Goal: Information Seeking & Learning: Learn about a topic

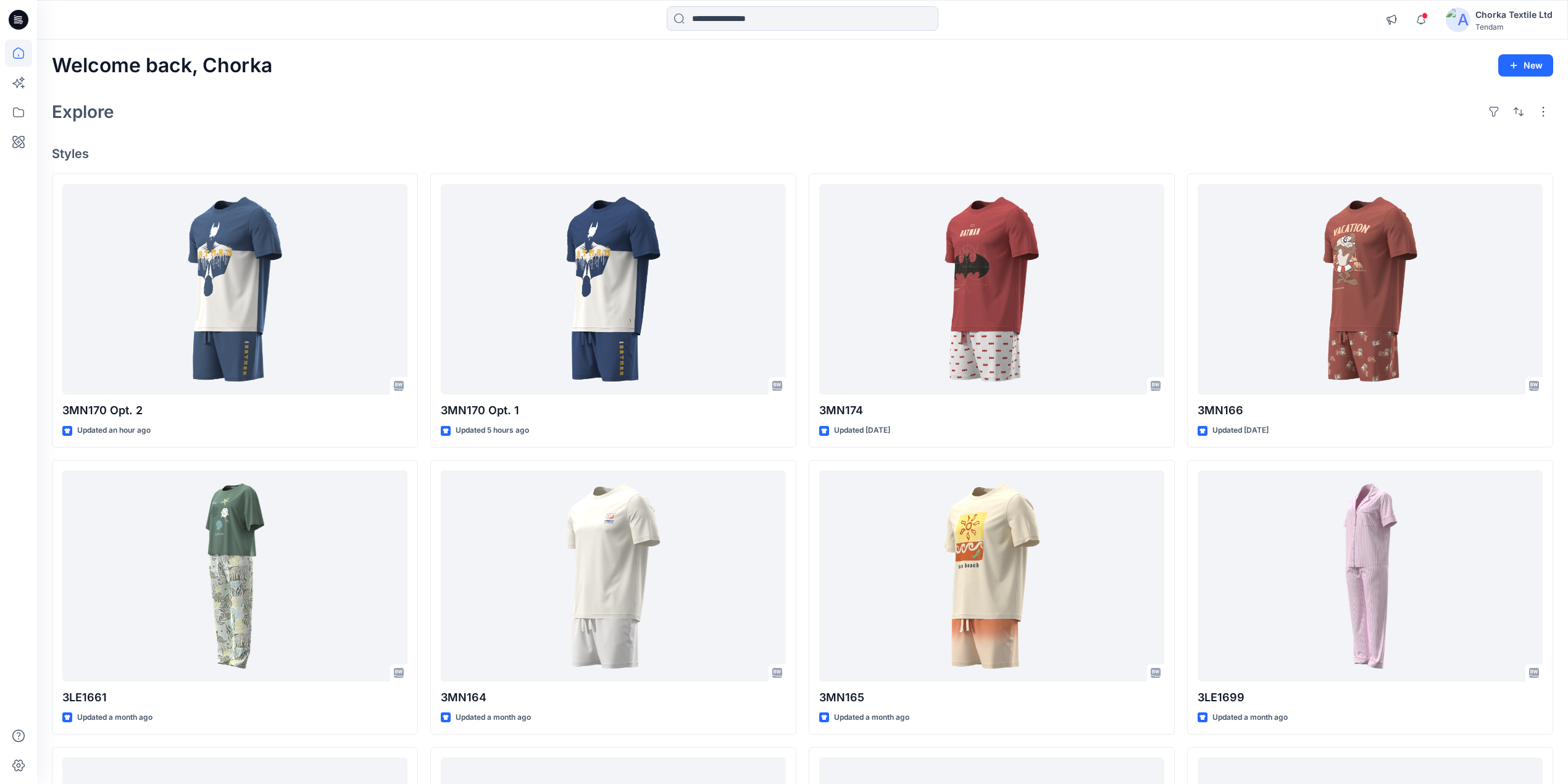
click at [998, 86] on div "Welcome back, Chorka New Explore Styles 3MN170 Opt. 2 Updated an hour ago 3LE16…" at bounding box center [803, 559] width 1531 height 1040
click at [1420, 23] on icon "button" at bounding box center [1421, 20] width 23 height 25
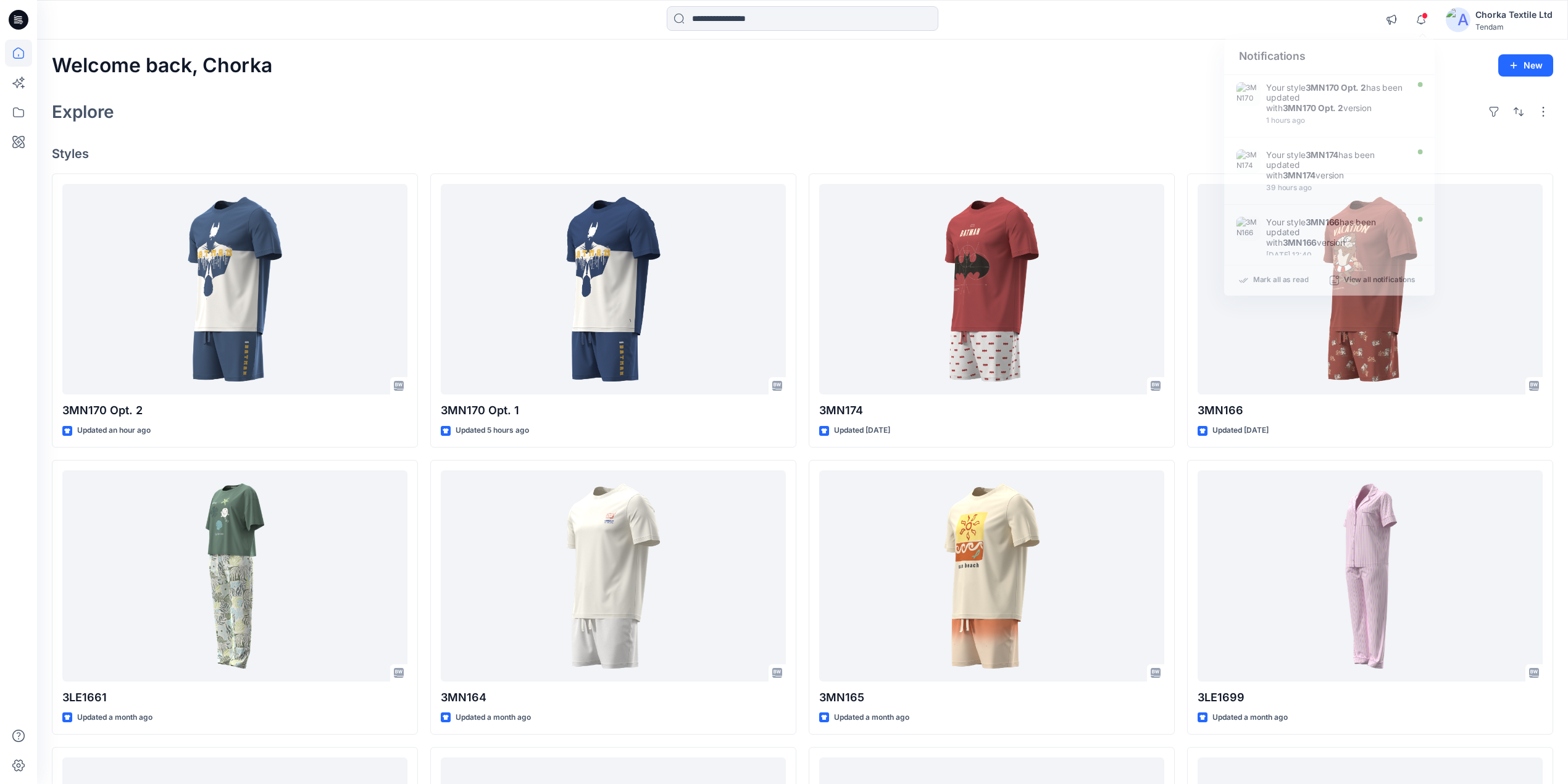
click at [1107, 89] on div "Welcome back, Chorka New Explore Styles 3MN170 Opt. 2 Updated an hour ago 3LE16…" at bounding box center [803, 559] width 1531 height 1040
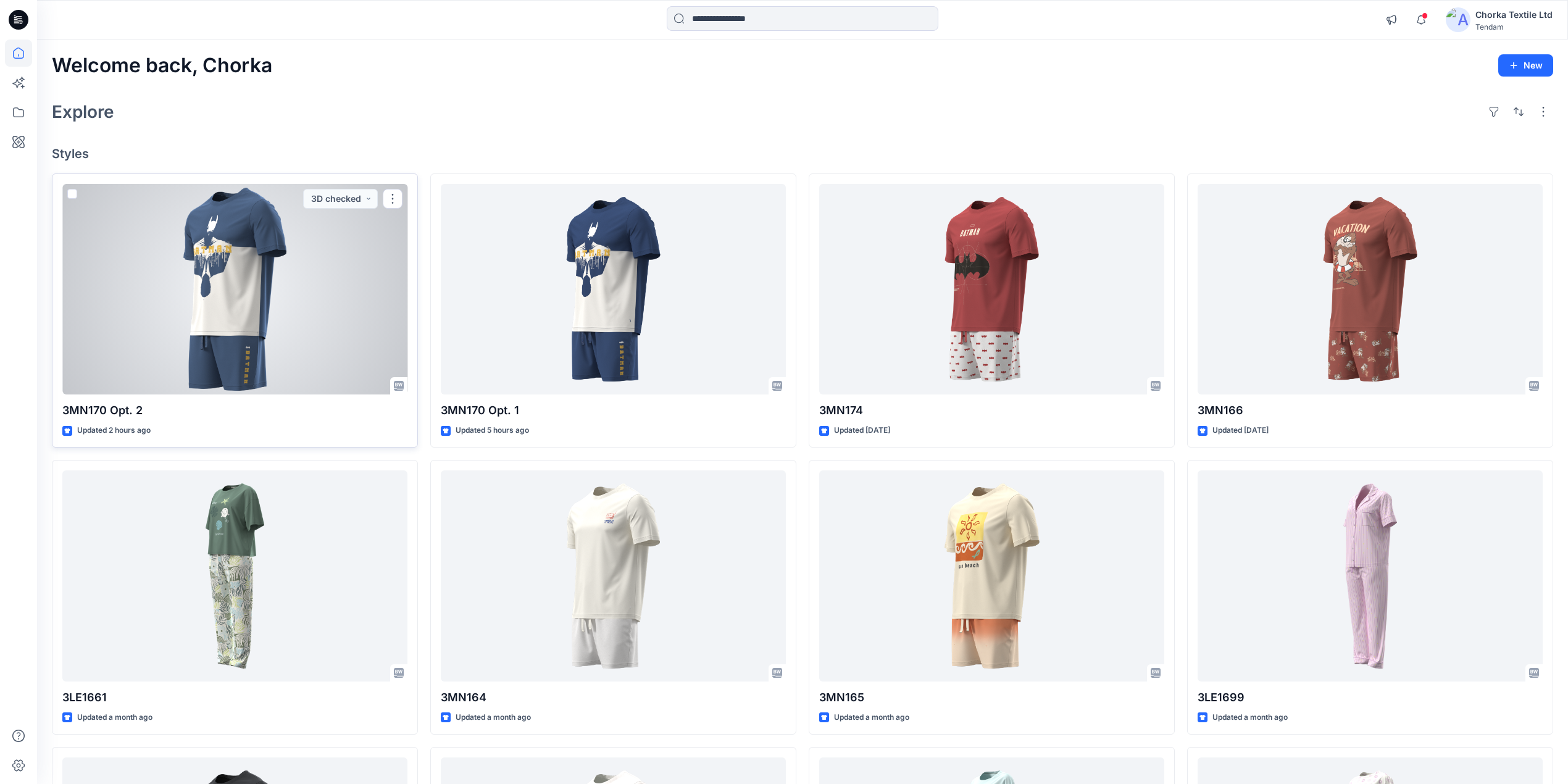
click at [198, 264] on div at bounding box center [235, 289] width 345 height 211
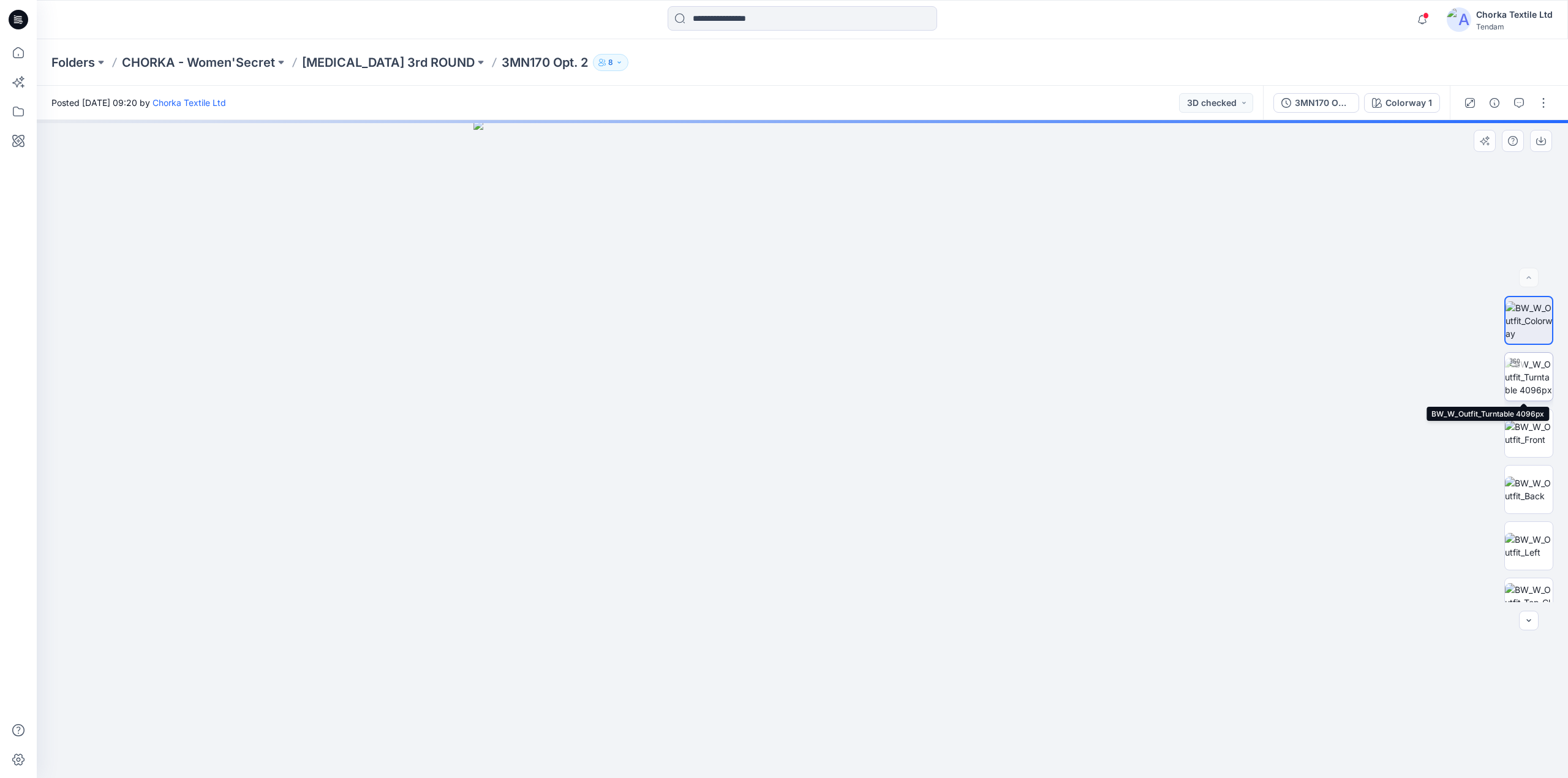
click at [1525, 368] on img at bounding box center [1529, 377] width 48 height 39
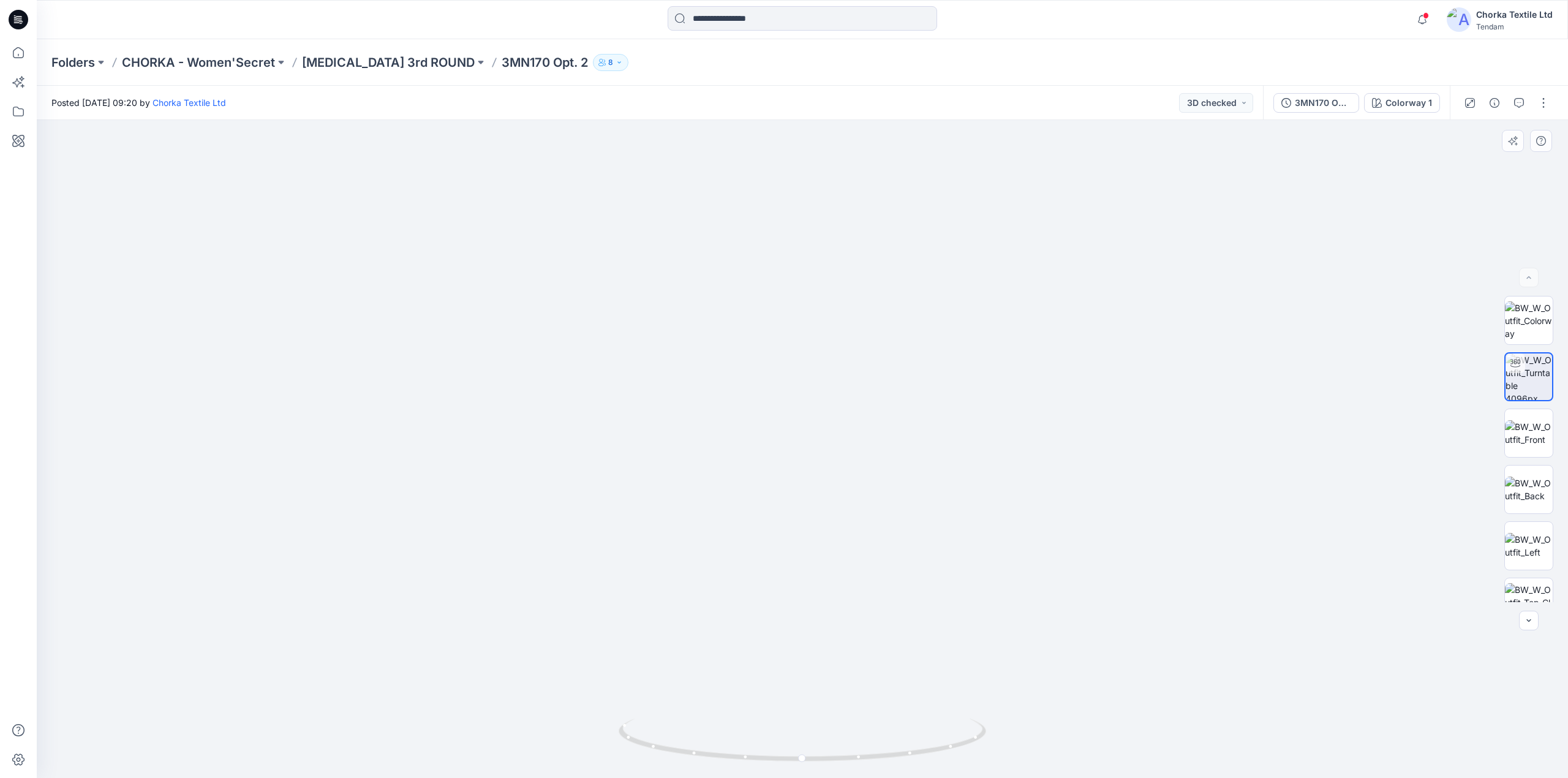
drag, startPoint x: 840, startPoint y: 213, endPoint x: 789, endPoint y: 495, distance: 286.6
click at [789, 495] on img at bounding box center [751, 288] width 1867 height 981
drag, startPoint x: 780, startPoint y: 291, endPoint x: 782, endPoint y: 389, distance: 98.0
click at [782, 389] on img at bounding box center [752, 337] width 1867 height 880
drag, startPoint x: 784, startPoint y: 368, endPoint x: 829, endPoint y: 468, distance: 109.7
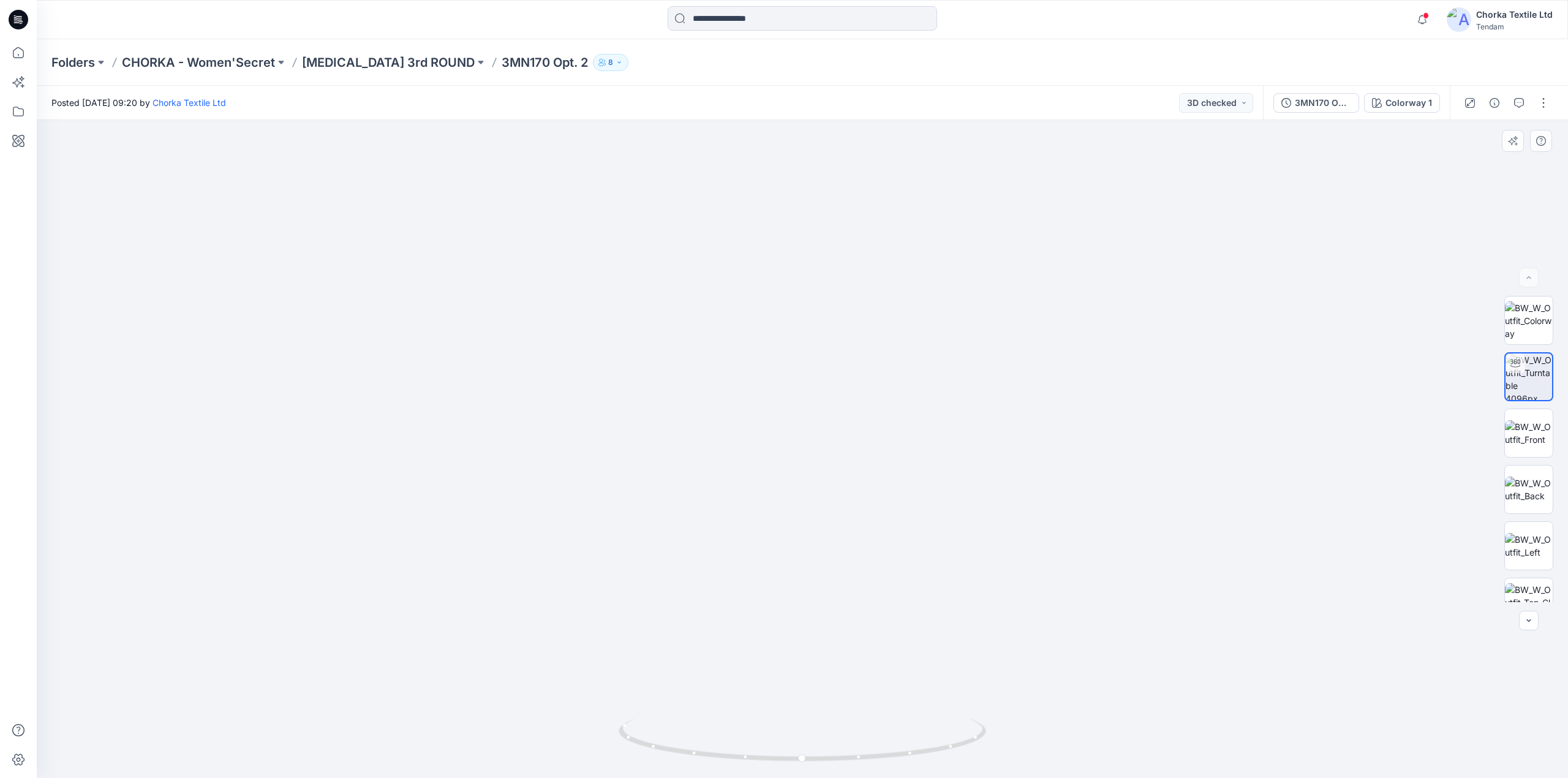
click at [829, 468] on img at bounding box center [797, 388] width 1867 height 780
drag, startPoint x: 853, startPoint y: 469, endPoint x: 877, endPoint y: 311, distance: 159.8
click at [877, 311] on img at bounding box center [805, 275] width 2509 height 1007
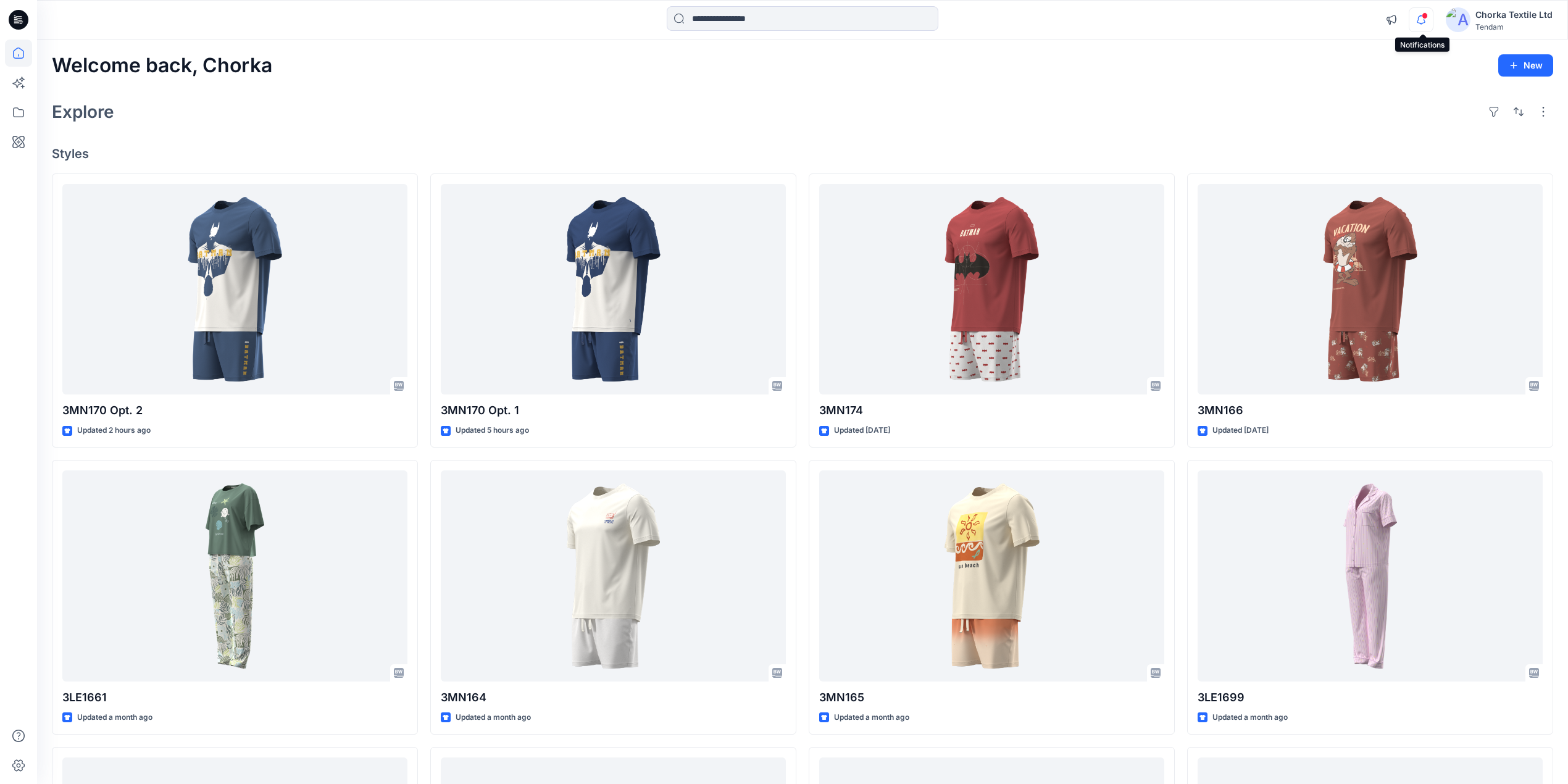
click at [1420, 21] on icon "button" at bounding box center [1421, 20] width 23 height 25
click at [1173, 100] on div "Explore" at bounding box center [803, 111] width 1502 height 30
click at [1421, 15] on icon "button" at bounding box center [1421, 20] width 23 height 25
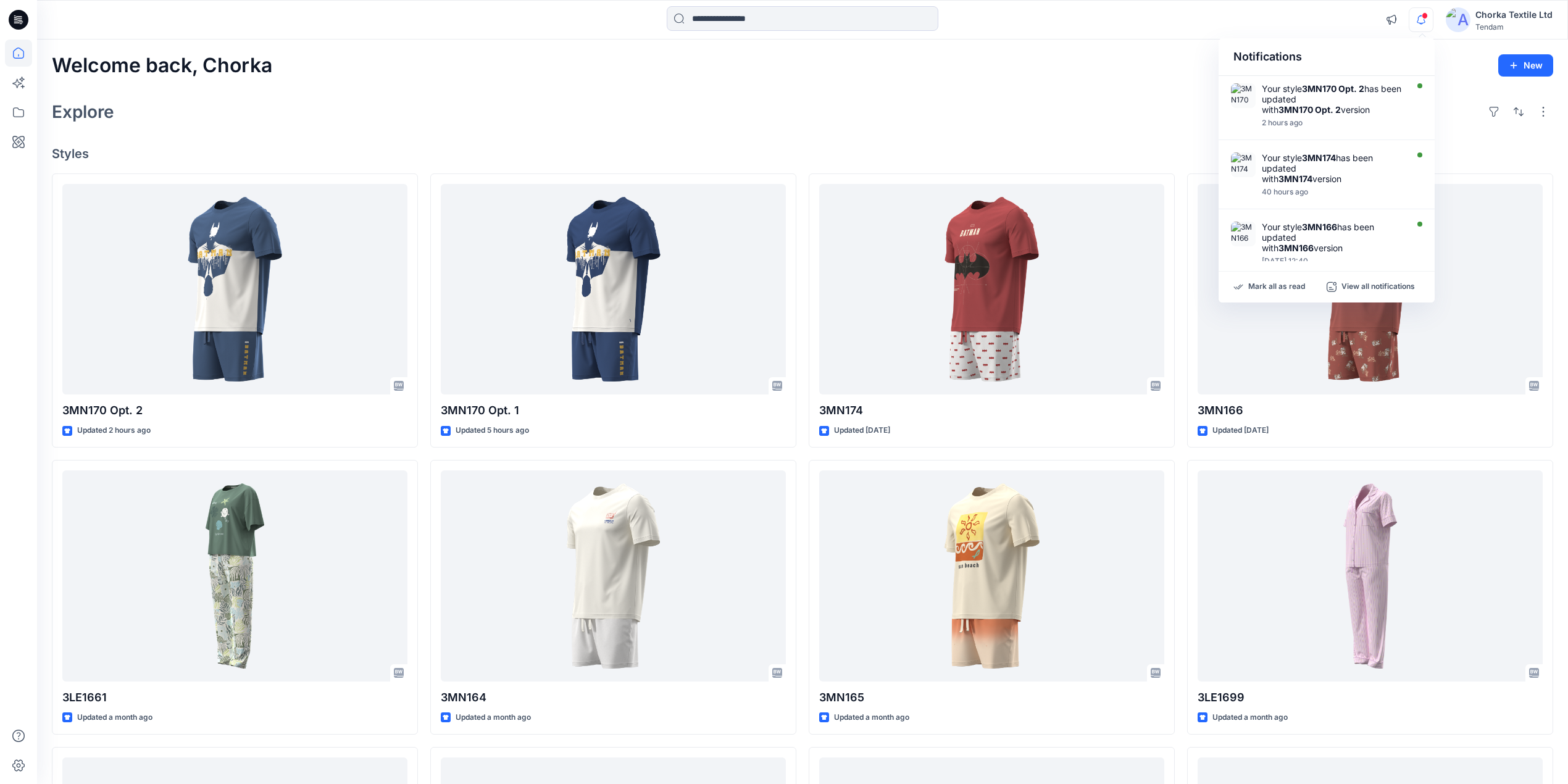
click at [1184, 109] on div "Explore" at bounding box center [803, 111] width 1502 height 30
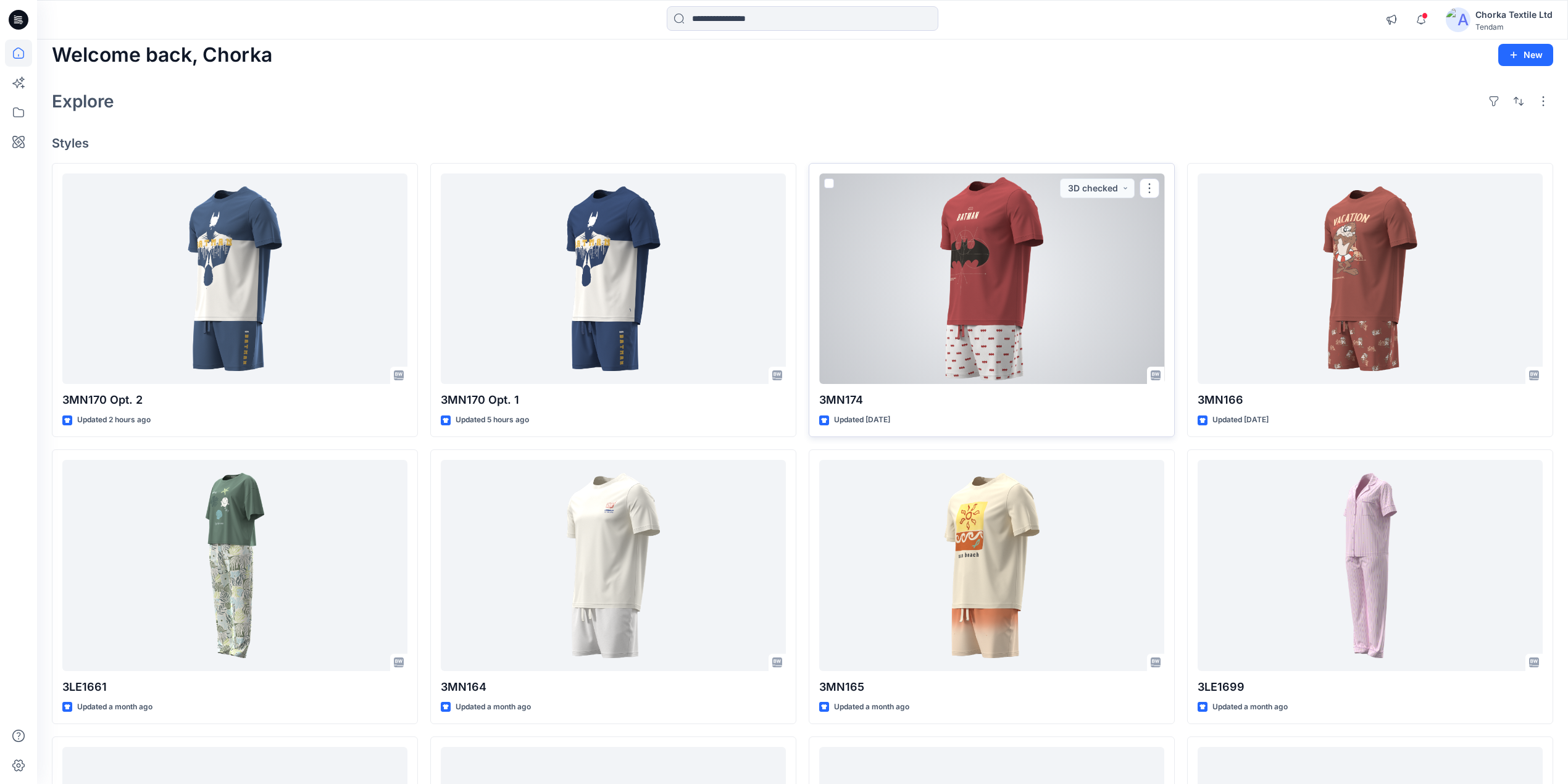
scroll to position [164, 0]
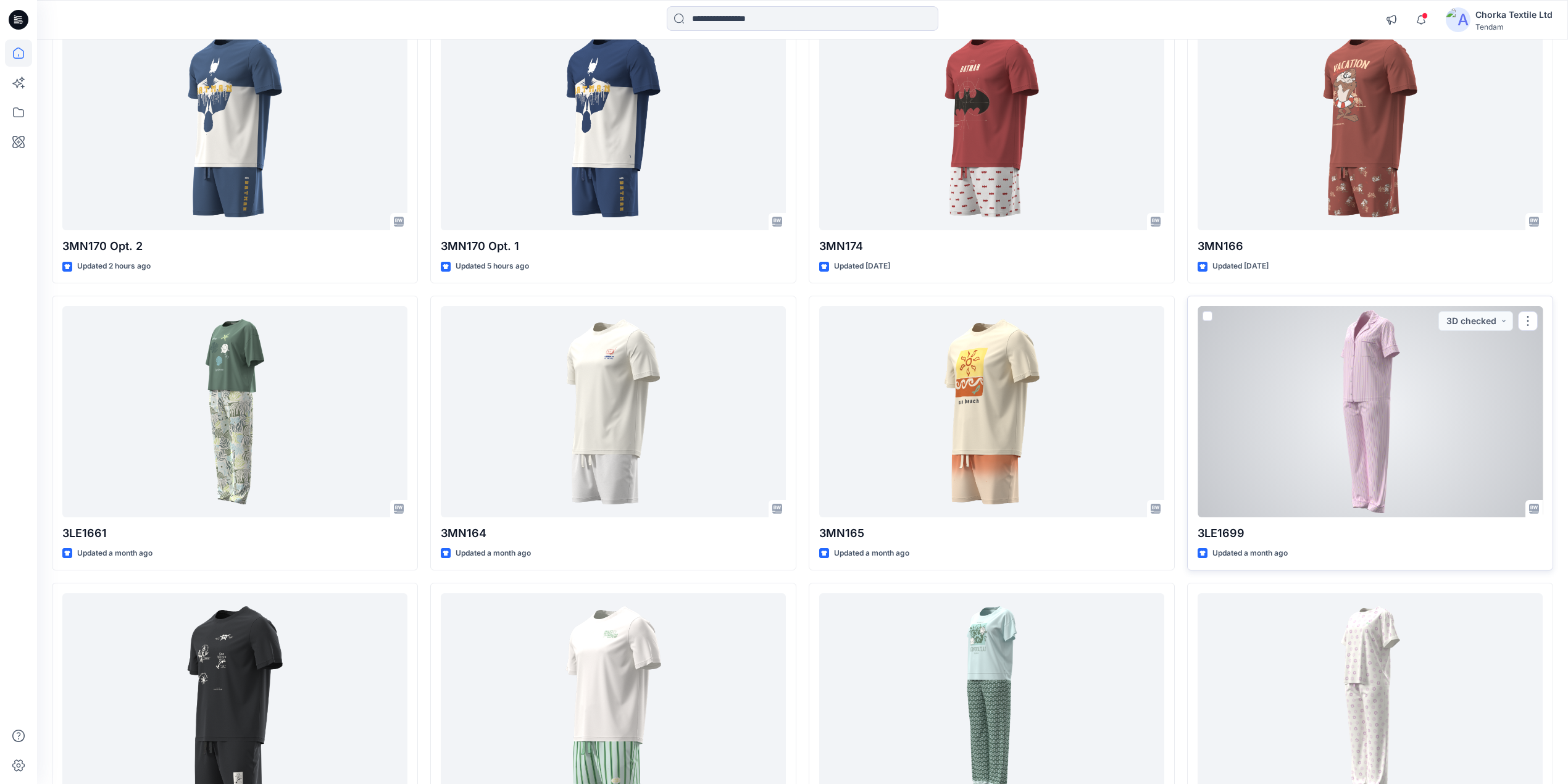
click at [1363, 378] on div at bounding box center [1370, 411] width 345 height 211
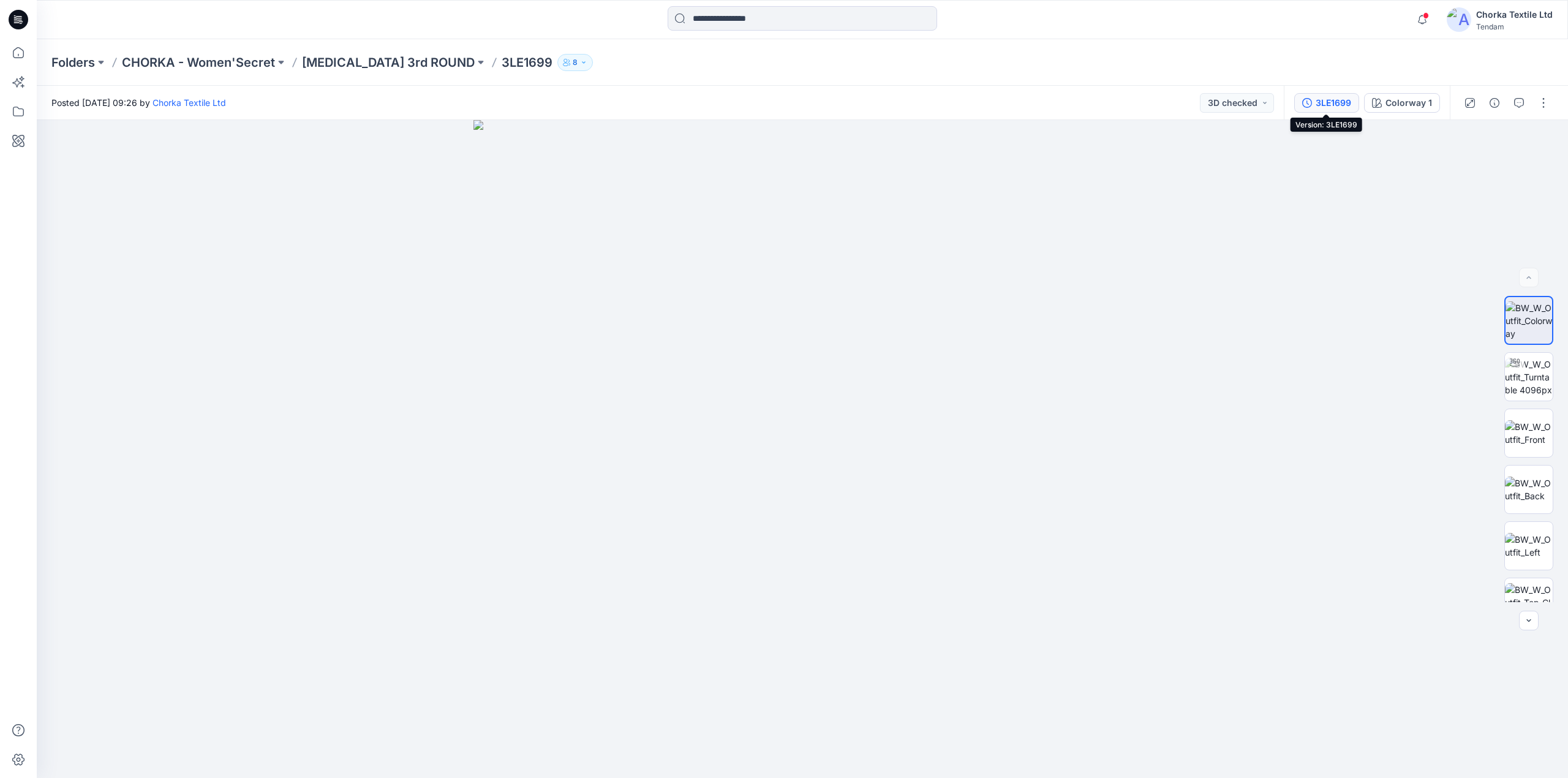
click at [1329, 102] on div "3LE1699" at bounding box center [1333, 102] width 35 height 14
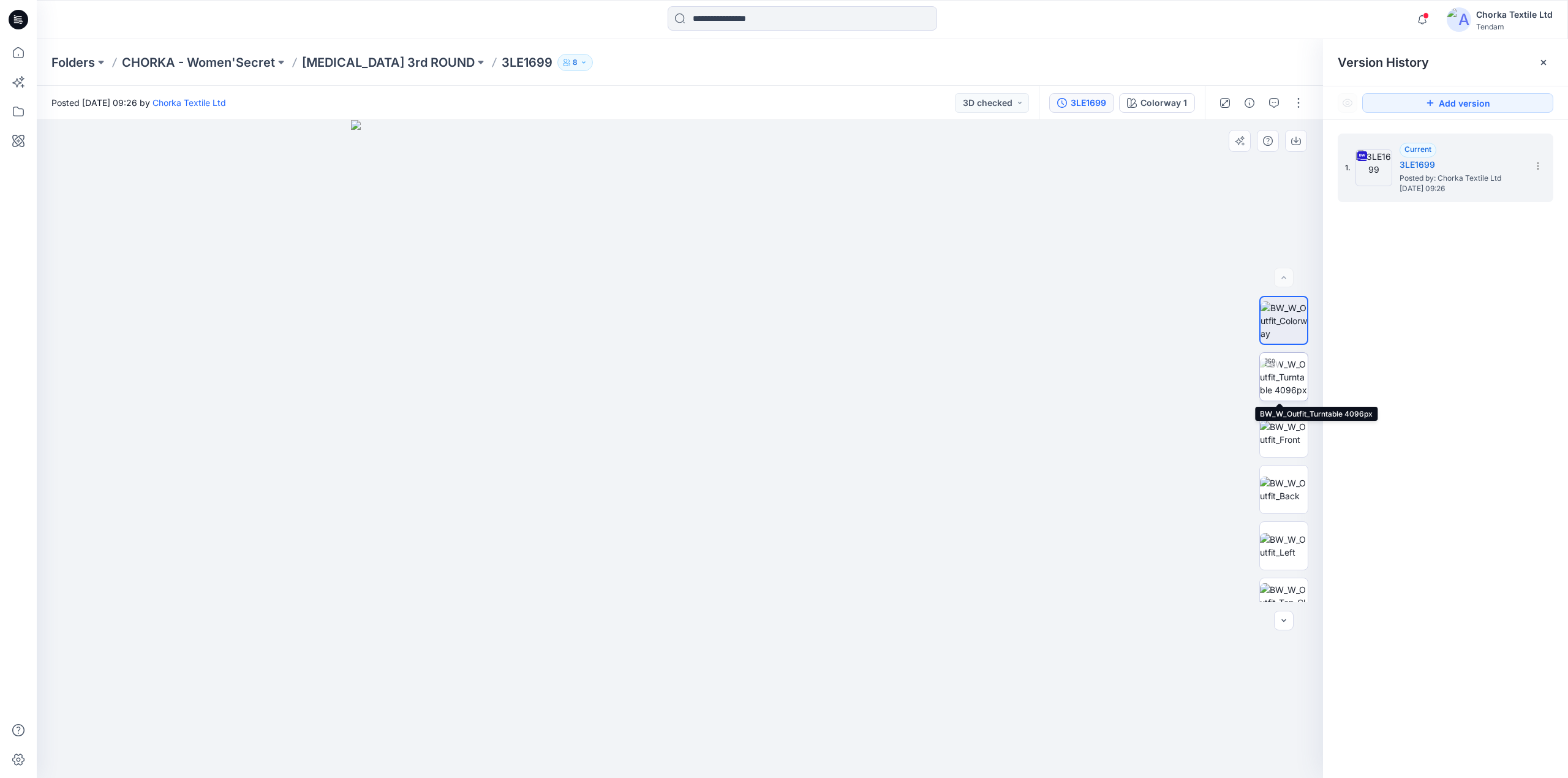
click at [1278, 378] on img at bounding box center [1284, 377] width 48 height 39
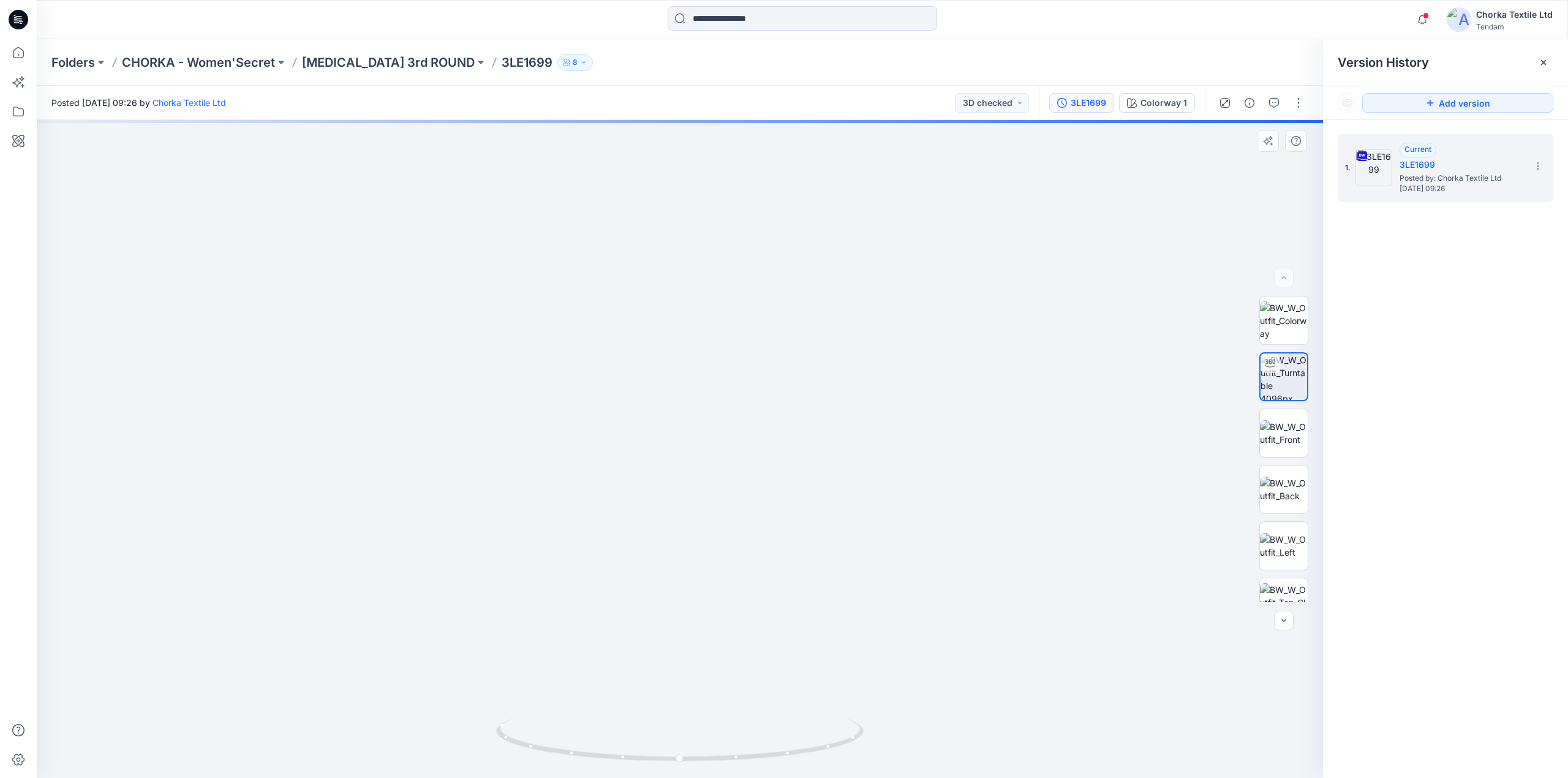
drag, startPoint x: 685, startPoint y: 275, endPoint x: 722, endPoint y: 478, distance: 206.3
click at [722, 478] on img at bounding box center [717, 173] width 2170 height 1210
drag, startPoint x: 741, startPoint y: 371, endPoint x: 684, endPoint y: 415, distance: 72.0
click at [677, 456] on img at bounding box center [651, 216] width 2170 height 1125
drag, startPoint x: 682, startPoint y: 371, endPoint x: 690, endPoint y: 452, distance: 81.4
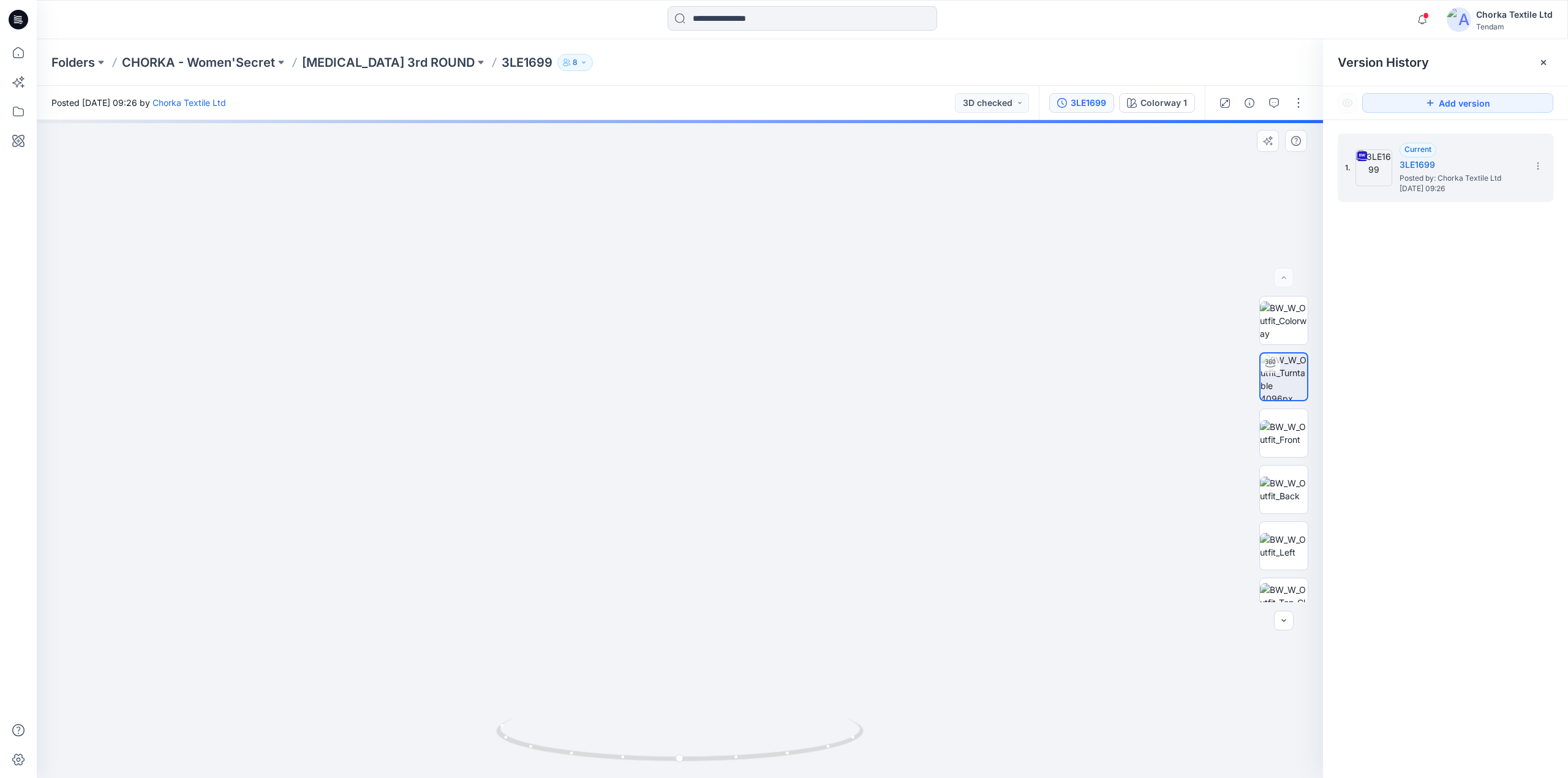
click at [690, 452] on img at bounding box center [660, 256] width 2170 height 1043
drag, startPoint x: 828, startPoint y: 750, endPoint x: 665, endPoint y: 731, distance: 164.1
click at [665, 731] on icon at bounding box center [682, 741] width 371 height 46
drag, startPoint x: 718, startPoint y: 349, endPoint x: 722, endPoint y: 498, distance: 149.1
click at [721, 498] on img at bounding box center [682, 289] width 2509 height 977
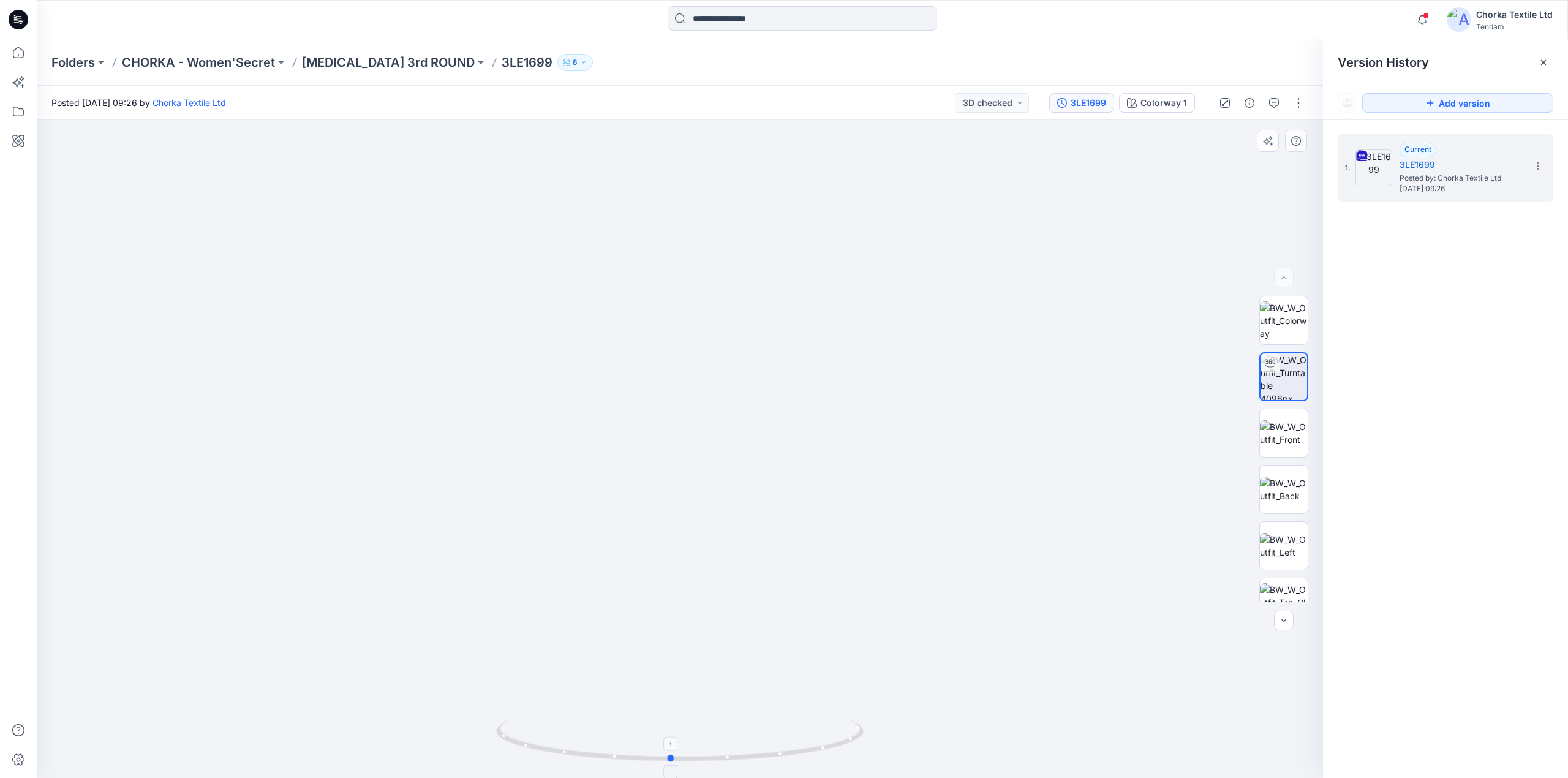
drag, startPoint x: 851, startPoint y: 748, endPoint x: 637, endPoint y: 745, distance: 214.0
click at [637, 745] on icon at bounding box center [682, 741] width 371 height 46
drag, startPoint x: 726, startPoint y: 616, endPoint x: 729, endPoint y: 341, distance: 275.0
click at [729, 341] on img at bounding box center [679, 430] width 696 height 696
drag, startPoint x: 773, startPoint y: 395, endPoint x: 759, endPoint y: 666, distance: 271.4
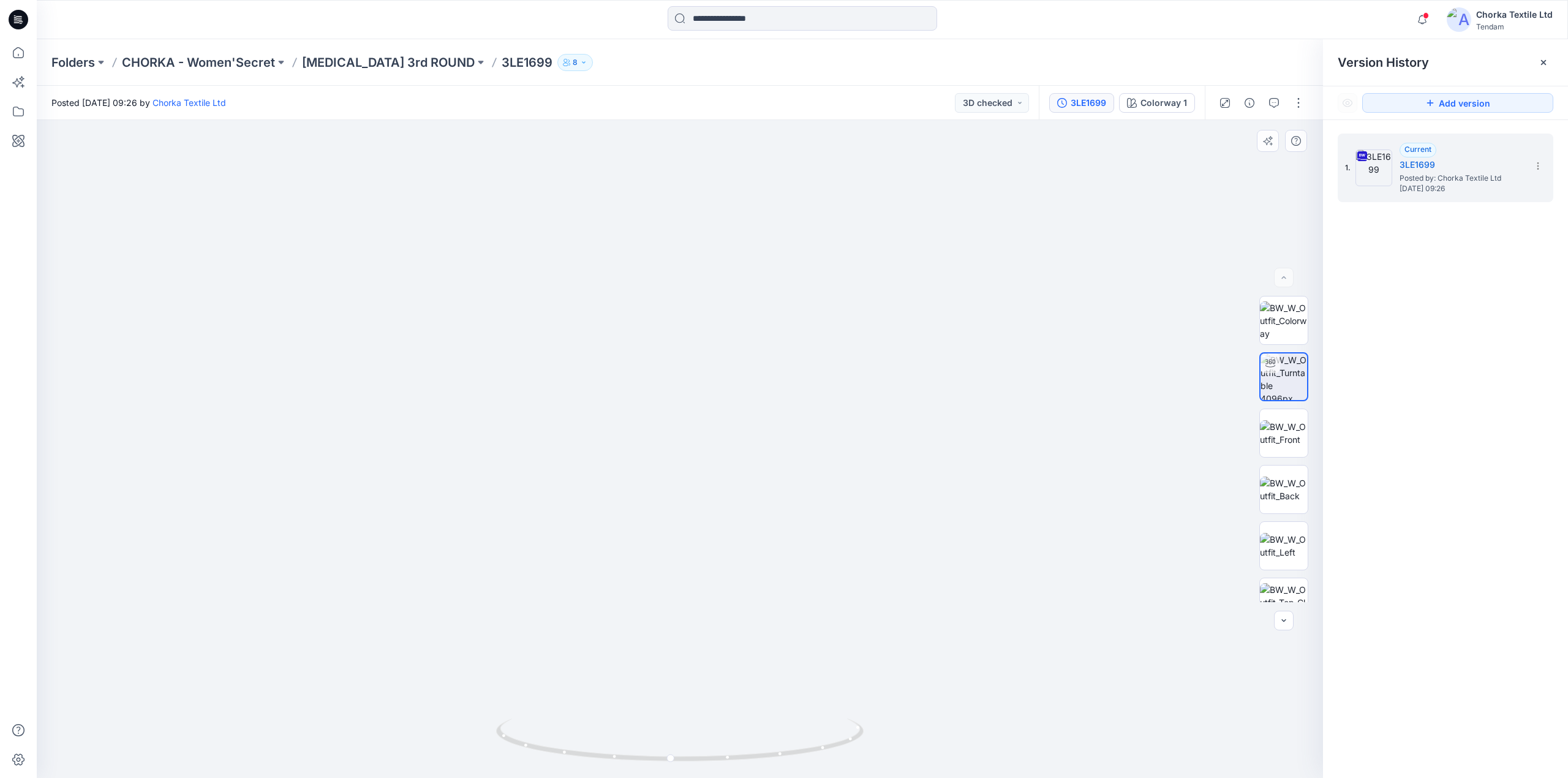
drag, startPoint x: 815, startPoint y: 610, endPoint x: 821, endPoint y: 620, distance: 11.7
drag, startPoint x: 815, startPoint y: 464, endPoint x: 815, endPoint y: 520, distance: 56.0
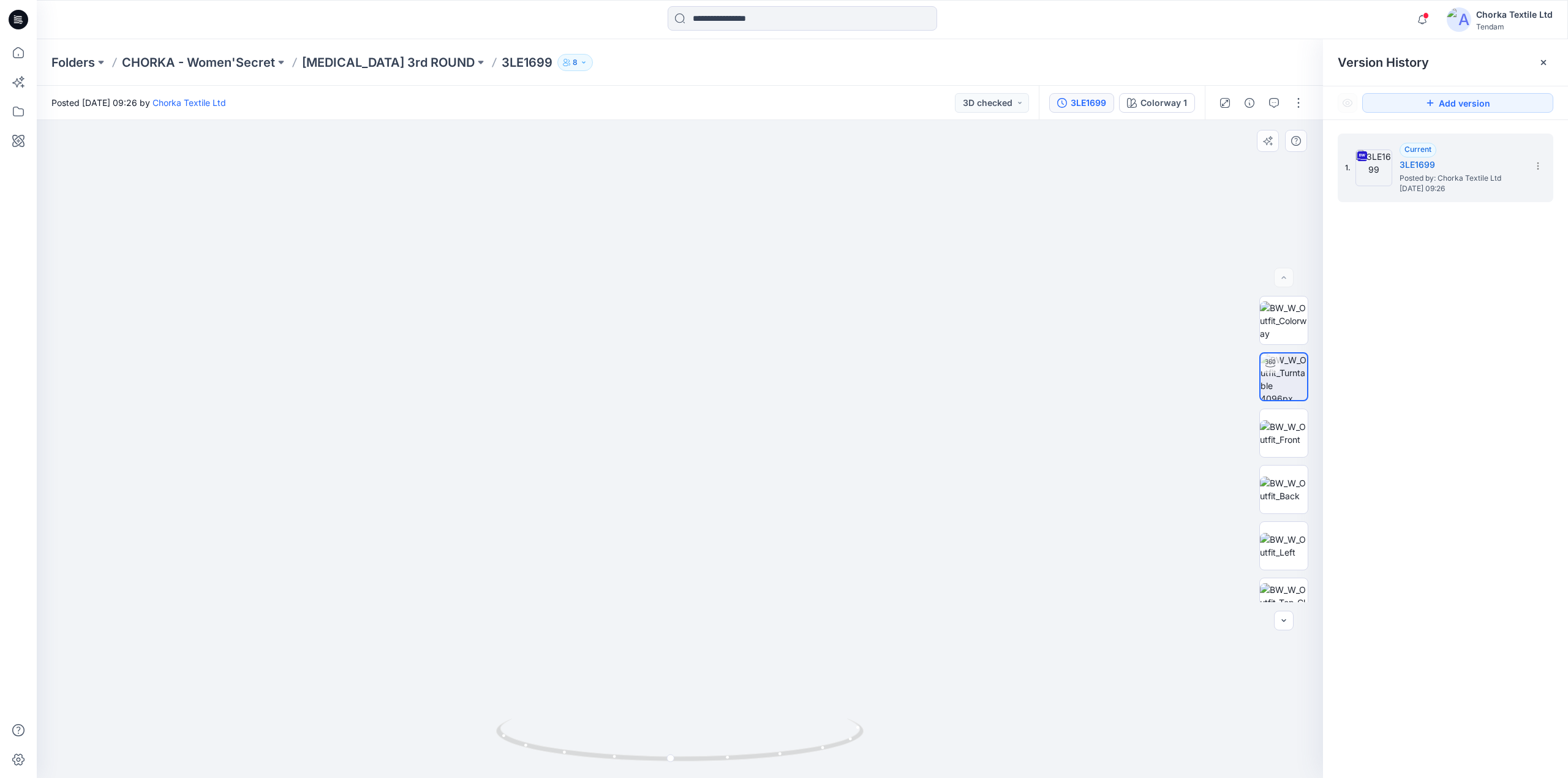
drag, startPoint x: 801, startPoint y: 353, endPoint x: 798, endPoint y: 678, distance: 325.0
drag, startPoint x: 763, startPoint y: 482, endPoint x: 772, endPoint y: 535, distance: 53.8
click at [772, 535] on img at bounding box center [708, 325] width 1603 height 905
drag, startPoint x: 829, startPoint y: 751, endPoint x: 856, endPoint y: 730, distance: 34.2
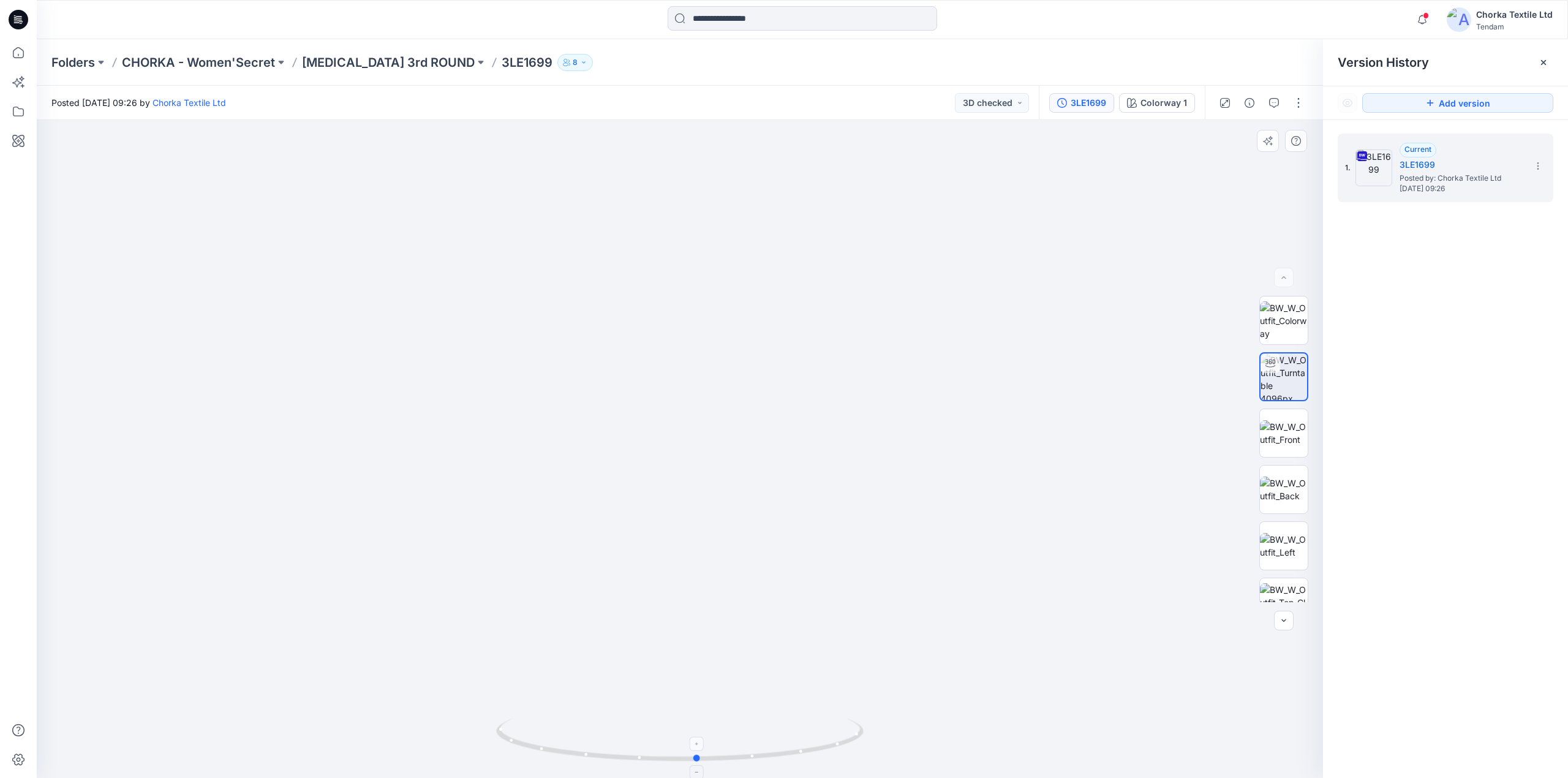
click at [856, 730] on icon at bounding box center [682, 741] width 371 height 46
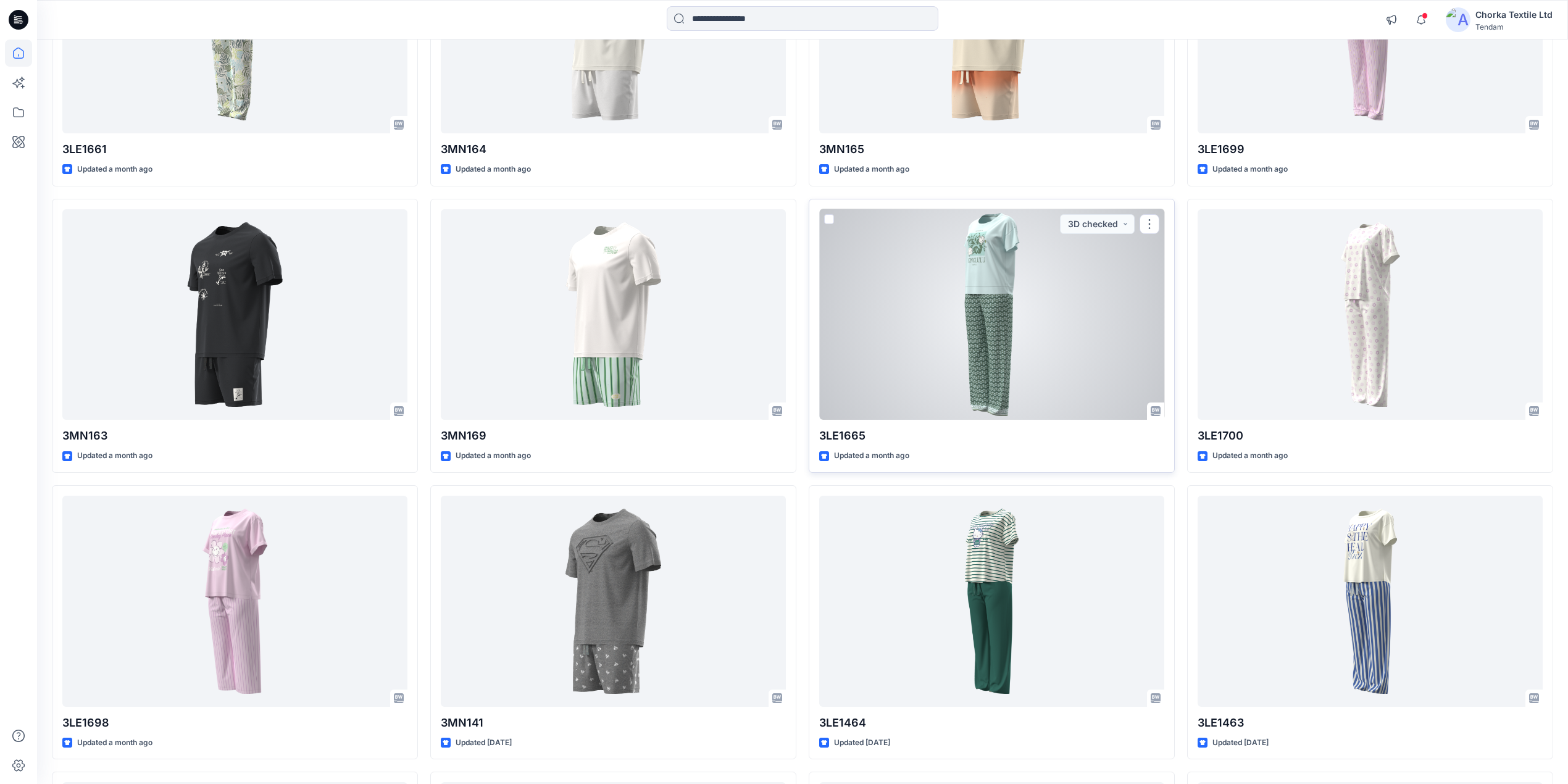
scroll to position [658, 0]
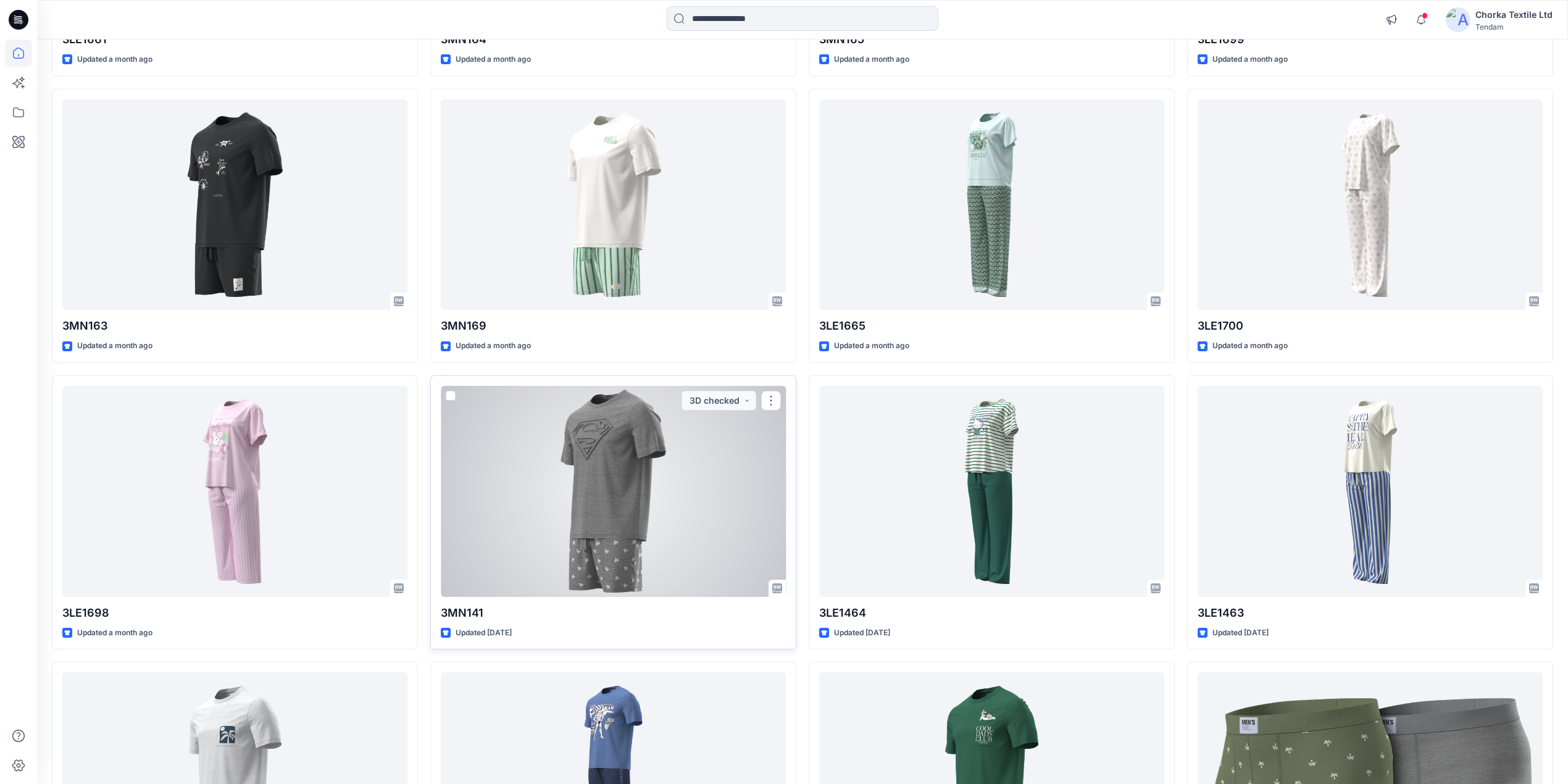
click at [626, 480] on div at bounding box center [613, 491] width 345 height 211
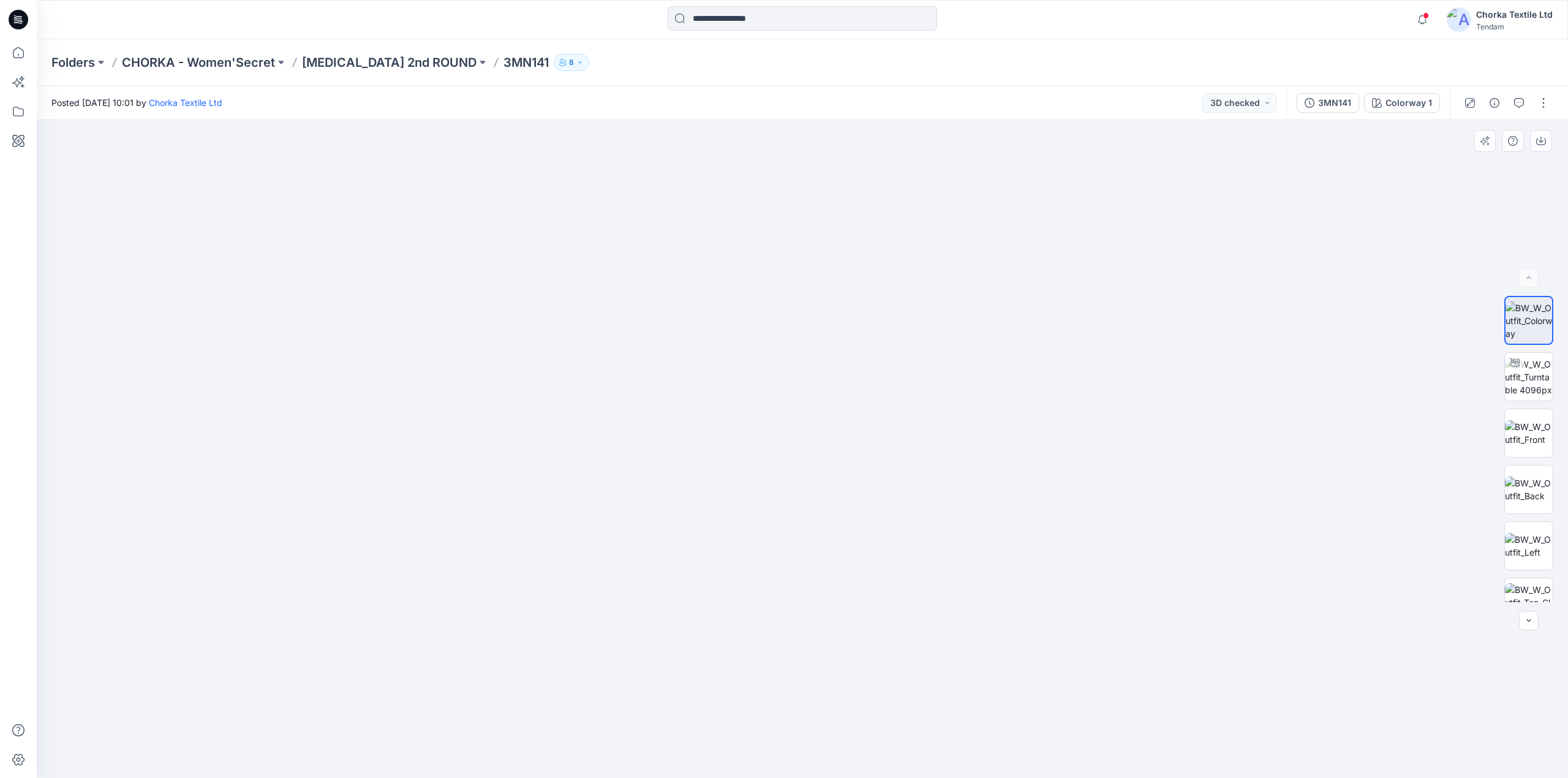
drag, startPoint x: 854, startPoint y: 191, endPoint x: 848, endPoint y: 525, distance: 334.1
click at [848, 525] on img at bounding box center [798, 352] width 1716 height 852
click at [1525, 373] on img at bounding box center [1529, 377] width 48 height 39
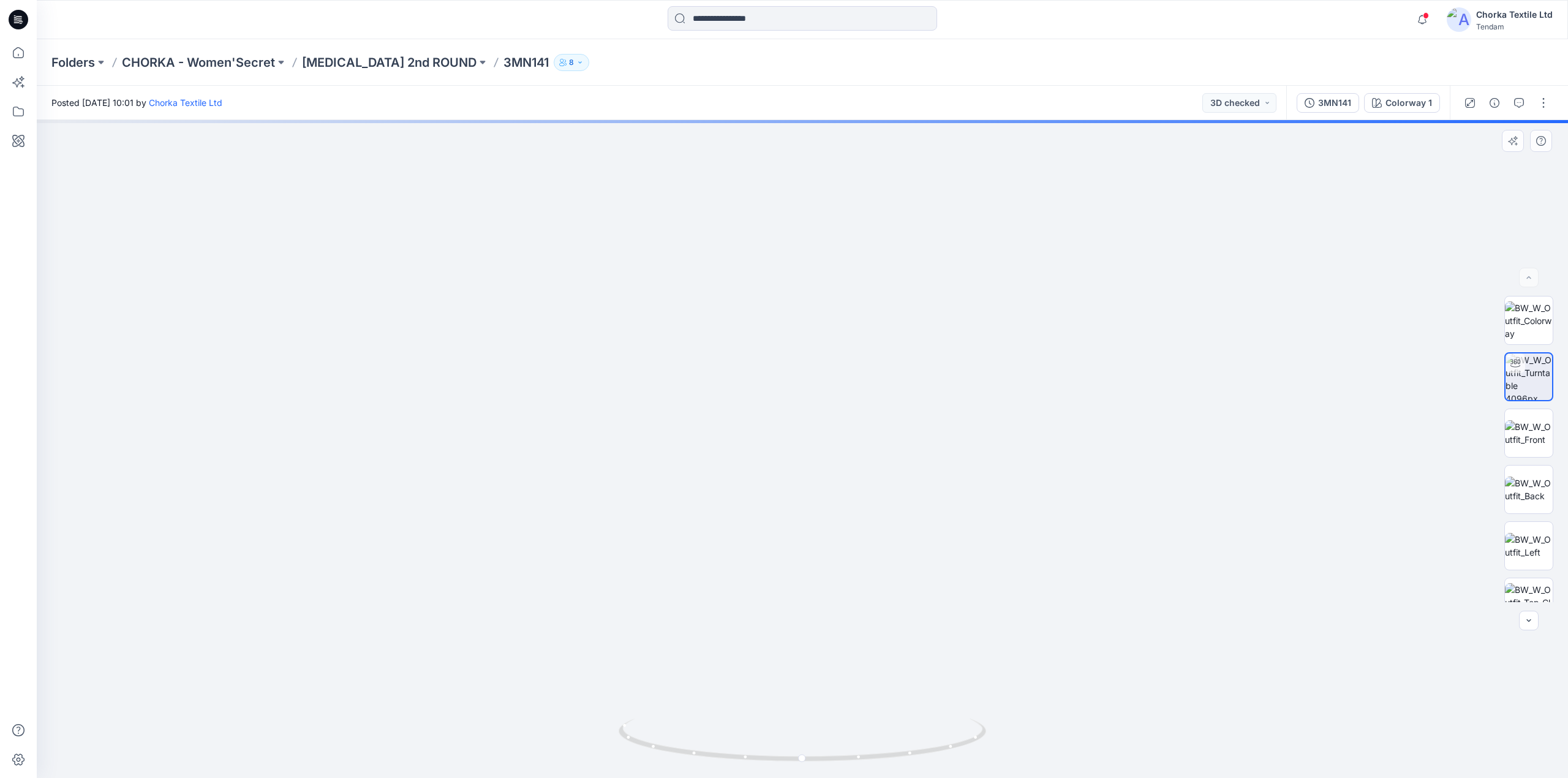
drag, startPoint x: 841, startPoint y: 246, endPoint x: 868, endPoint y: 564, distance: 319.1
click at [868, 564] on img at bounding box center [828, 193] width 2320 height 1170
drag, startPoint x: 951, startPoint y: 750, endPoint x: 905, endPoint y: 748, distance: 46.0
click at [905, 748] on icon at bounding box center [804, 741] width 371 height 46
drag, startPoint x: 858, startPoint y: 263, endPoint x: 870, endPoint y: 487, distance: 224.3
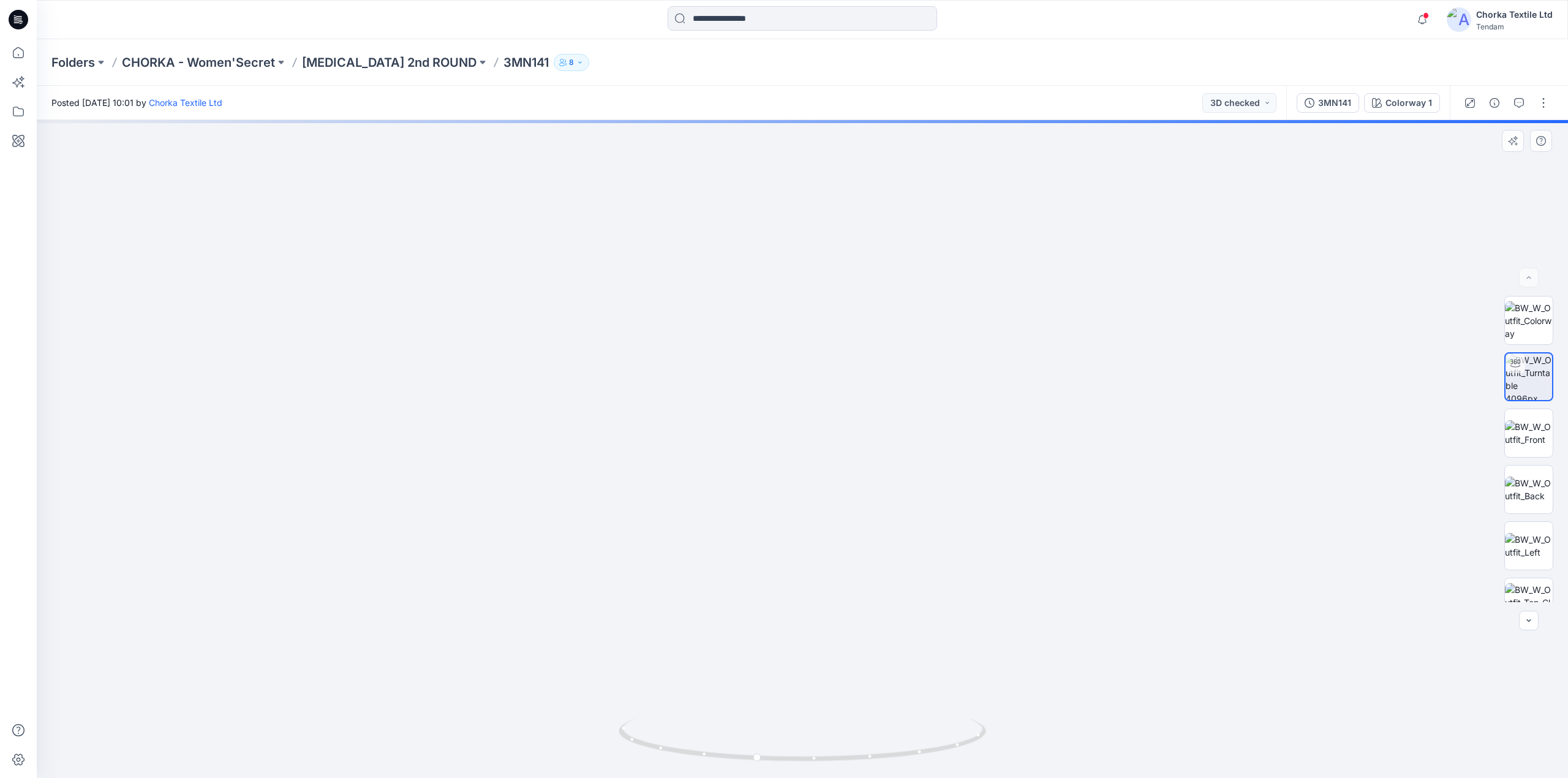
click at [870, 487] on img at bounding box center [846, 275] width 2509 height 1004
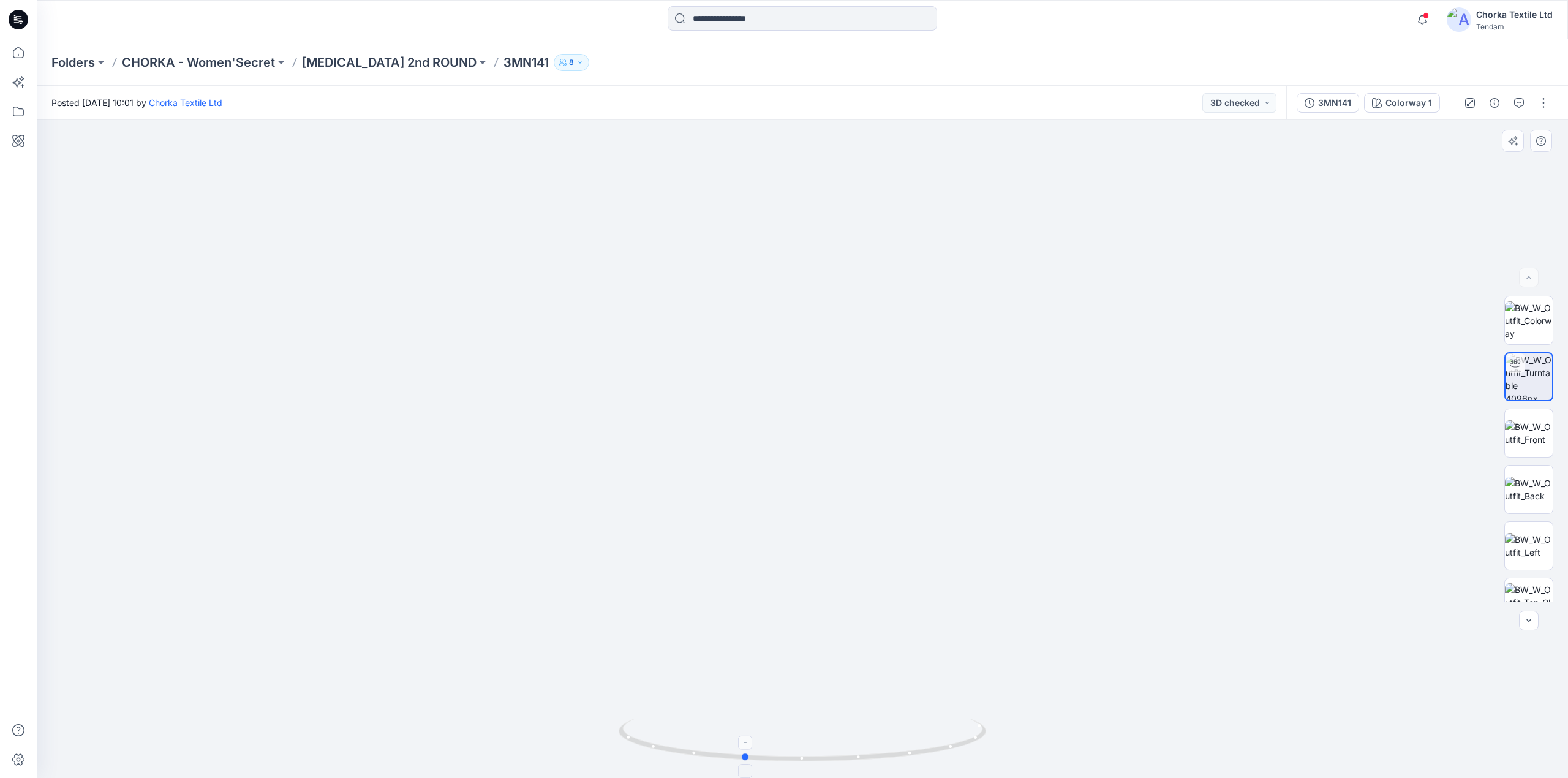
drag, startPoint x: 975, startPoint y: 743, endPoint x: 963, endPoint y: 758, distance: 19.2
click at [963, 758] on icon at bounding box center [804, 741] width 371 height 46
drag, startPoint x: 917, startPoint y: 753, endPoint x: 971, endPoint y: 753, distance: 54.0
click at [971, 753] on icon at bounding box center [804, 741] width 371 height 46
click at [1533, 428] on img at bounding box center [1529, 433] width 48 height 26
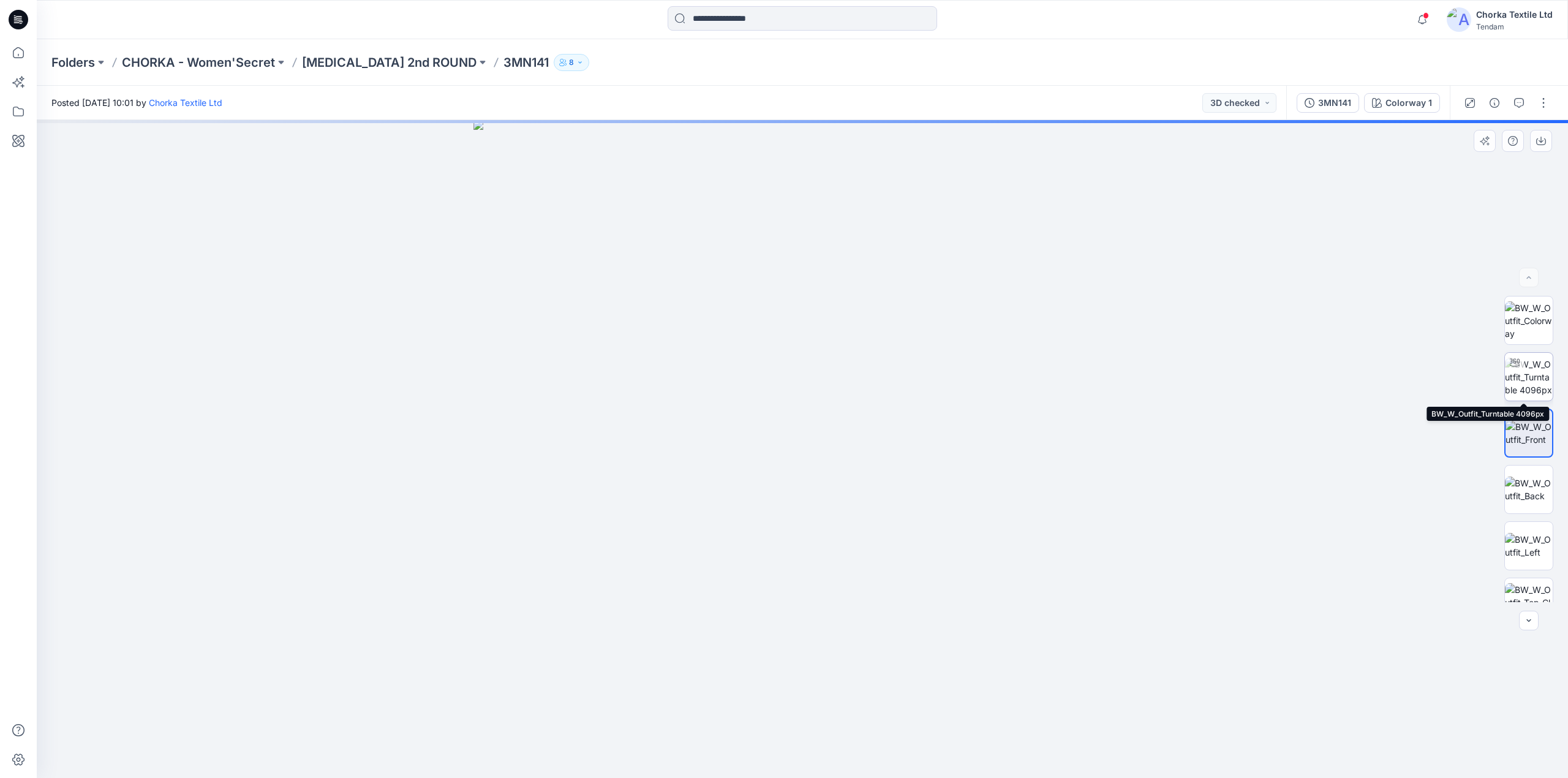
click at [1525, 366] on img at bounding box center [1529, 377] width 48 height 39
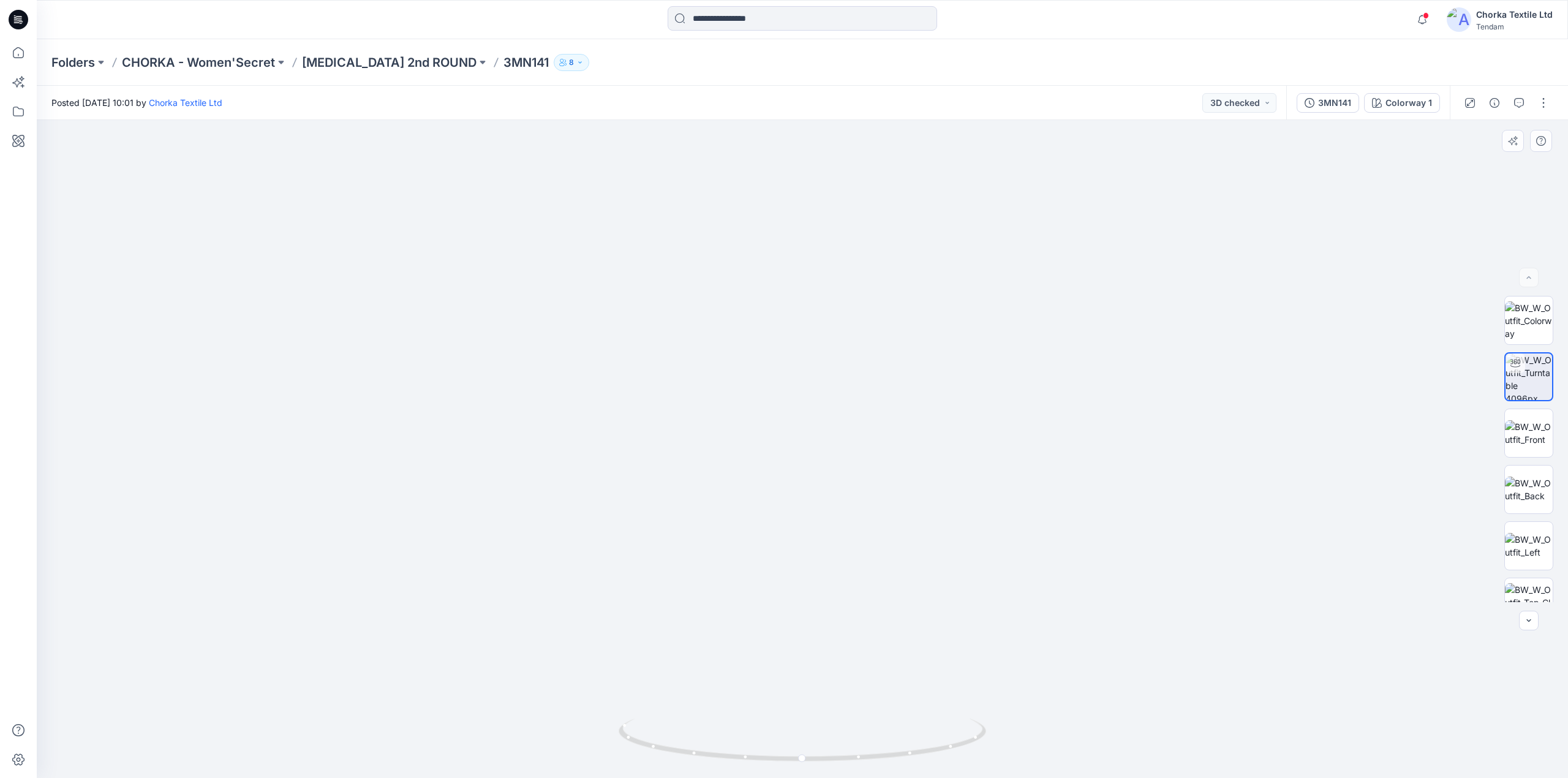
drag, startPoint x: 836, startPoint y: 203, endPoint x: 868, endPoint y: 410, distance: 209.5
click at [868, 410] on img at bounding box center [834, 249] width 1867 height 1055
drag, startPoint x: 882, startPoint y: 310, endPoint x: 863, endPoint y: 539, distance: 229.8
click at [863, 541] on img at bounding box center [815, 387] width 1867 height 781
drag, startPoint x: 846, startPoint y: 588, endPoint x: 849, endPoint y: 502, distance: 86.1
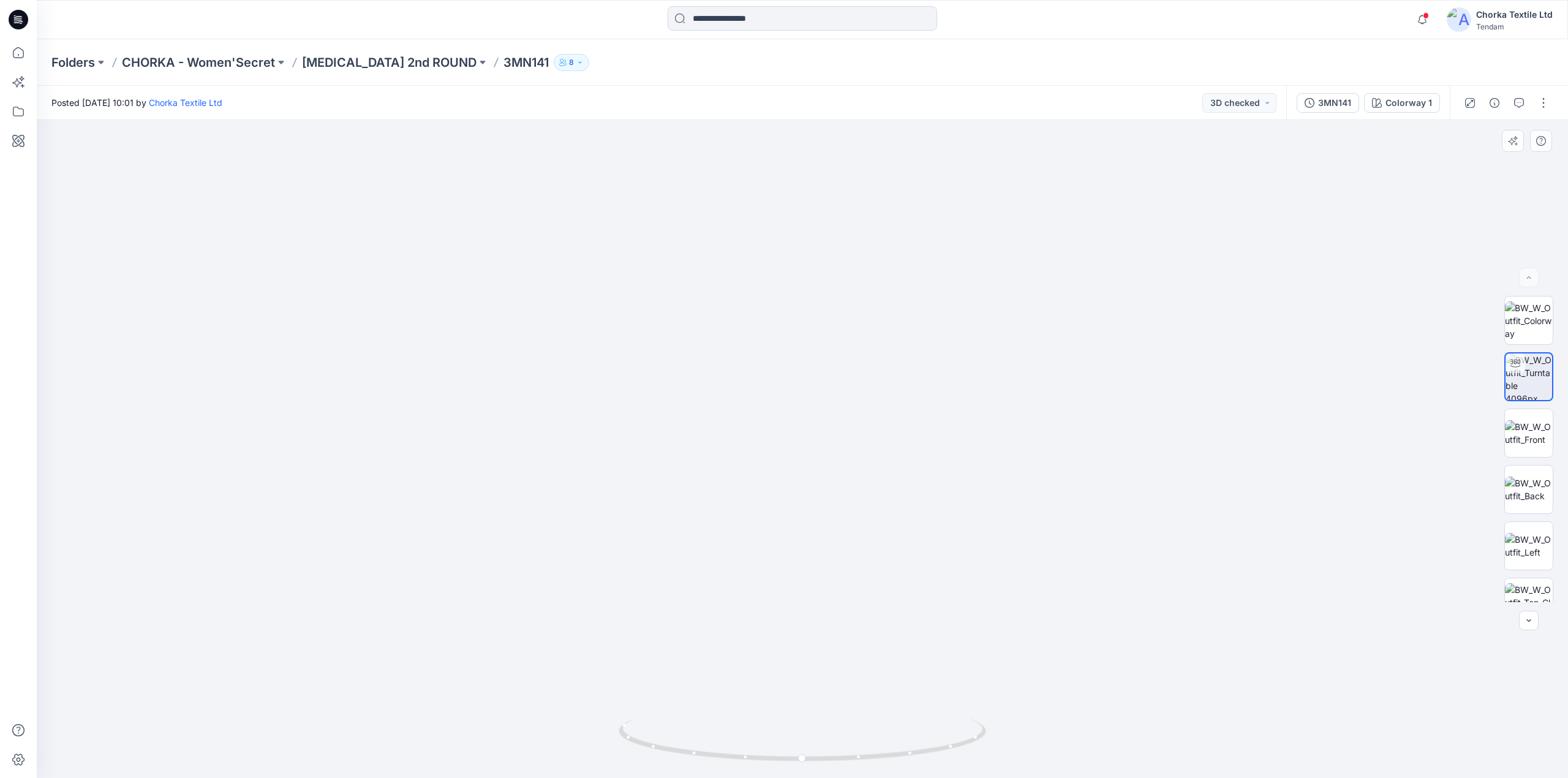
click at [849, 502] on img at bounding box center [842, 311] width 2509 height 933
drag, startPoint x: 860, startPoint y: 534, endPoint x: 853, endPoint y: 445, distance: 89.3
click at [853, 445] on img at bounding box center [834, 266] width 2509 height 1022
drag, startPoint x: 959, startPoint y: 306, endPoint x: 966, endPoint y: 395, distance: 89.3
click at [966, 395] on img at bounding box center [839, 317] width 2509 height 922
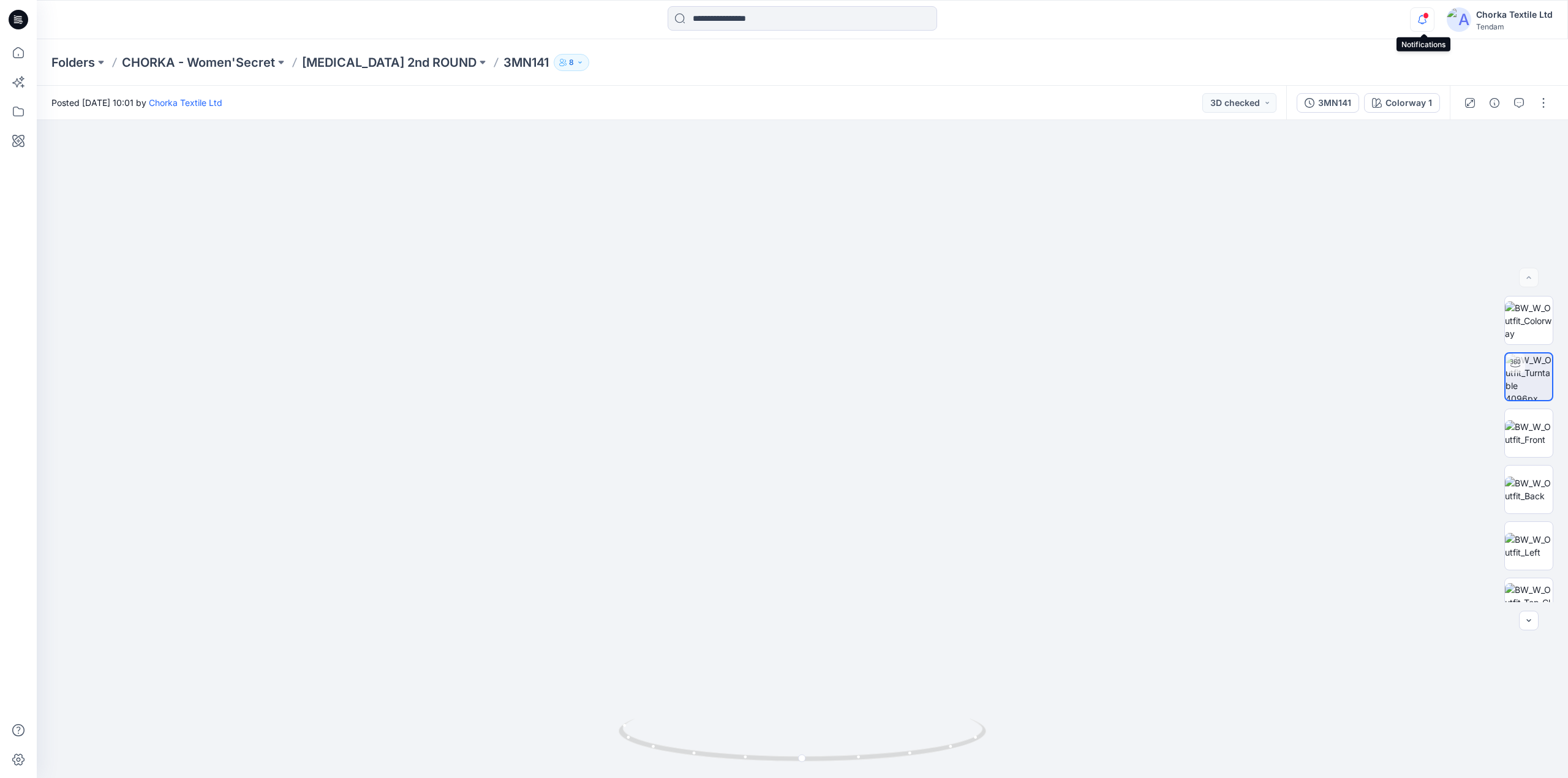
click at [1420, 12] on icon "button" at bounding box center [1422, 19] width 23 height 25
click at [1040, 59] on div "Folders CHORKA - Women'Secret [MEDICAL_DATA] 2nd ROUND 3MN141 8" at bounding box center [754, 63] width 1406 height 17
drag, startPoint x: 882, startPoint y: 467, endPoint x: 885, endPoint y: 410, distance: 57.1
click at [885, 410] on img at bounding box center [842, 282] width 2509 height 994
drag, startPoint x: 854, startPoint y: 350, endPoint x: 838, endPoint y: 397, distance: 49.6
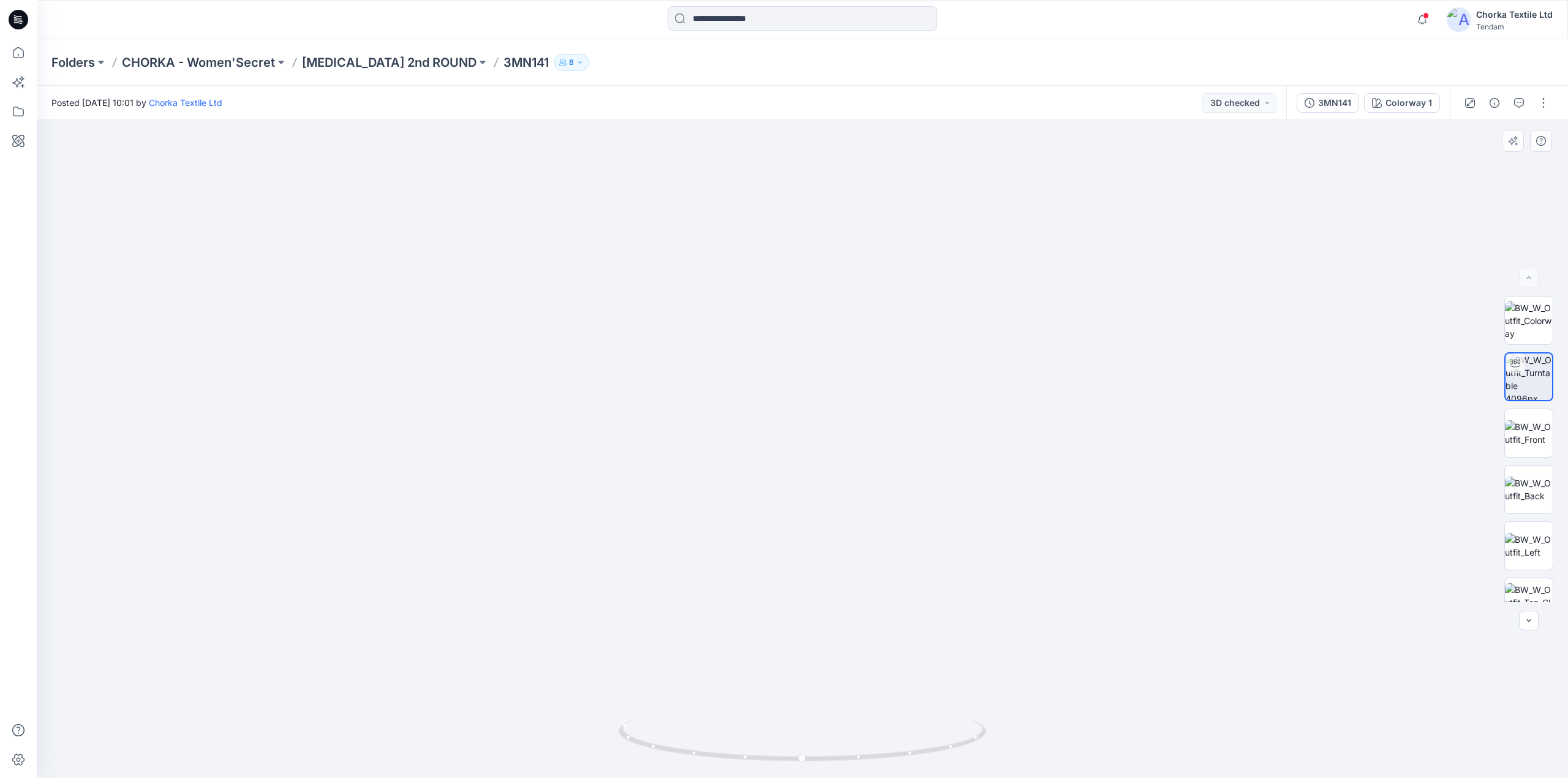
click at [838, 397] on img at bounding box center [826, 317] width 2509 height 922
drag, startPoint x: 961, startPoint y: 753, endPoint x: 949, endPoint y: 708, distance: 46.6
click at [949, 708] on div at bounding box center [802, 448] width 1531 height 658
click at [1427, 22] on icon "button" at bounding box center [1422, 19] width 23 height 25
click at [1089, 67] on div "Folders CHORKA - Women'Secret [MEDICAL_DATA] 2nd ROUND 3MN141 8" at bounding box center [754, 63] width 1406 height 17
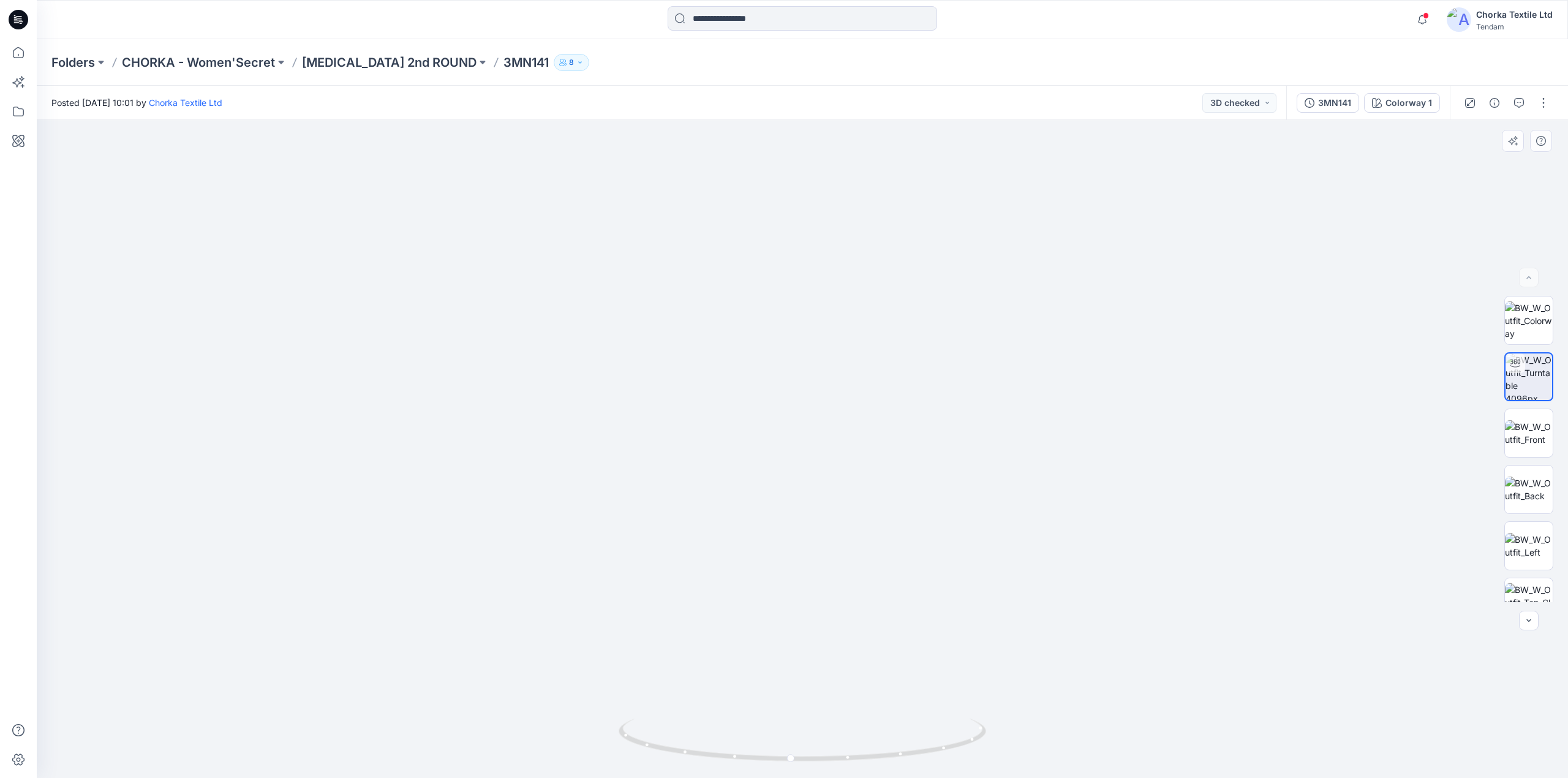
drag, startPoint x: 844, startPoint y: 478, endPoint x: 840, endPoint y: 503, distance: 25.3
click at [840, 503] on img at bounding box center [822, 330] width 2509 height 896
drag, startPoint x: 981, startPoint y: 743, endPoint x: 1023, endPoint y: 741, distance: 42.0
click at [1023, 741] on div at bounding box center [802, 448] width 1531 height 658
drag, startPoint x: 868, startPoint y: 760, endPoint x: 864, endPoint y: 750, distance: 10.8
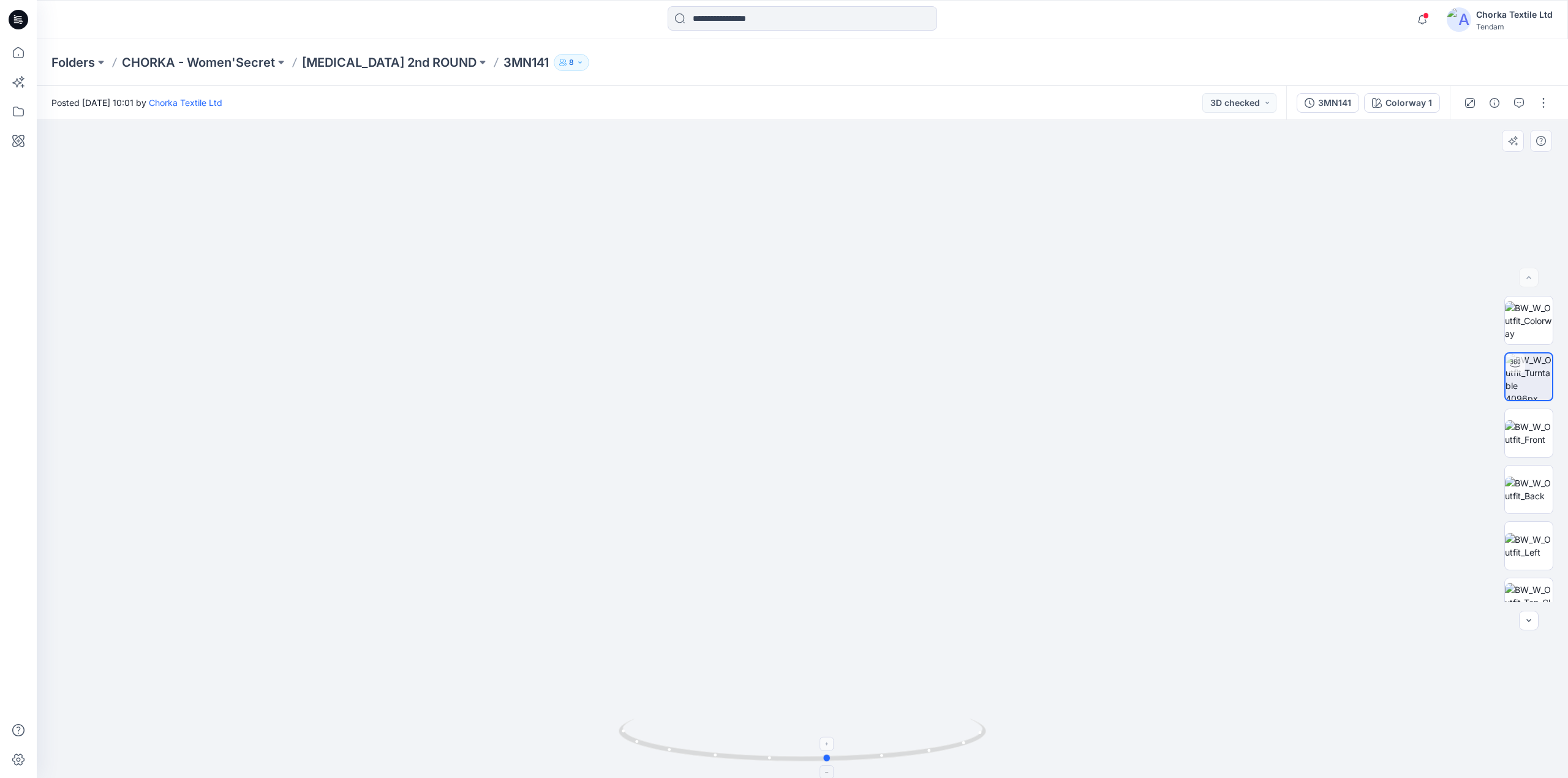
click at [864, 750] on icon at bounding box center [804, 741] width 371 height 46
click at [1520, 439] on img at bounding box center [1529, 433] width 48 height 26
drag, startPoint x: 868, startPoint y: 446, endPoint x: 873, endPoint y: 533, distance: 87.1
click at [873, 533] on img at bounding box center [804, 187] width 2320 height 1181
drag, startPoint x: 873, startPoint y: 339, endPoint x: 939, endPoint y: 520, distance: 192.7
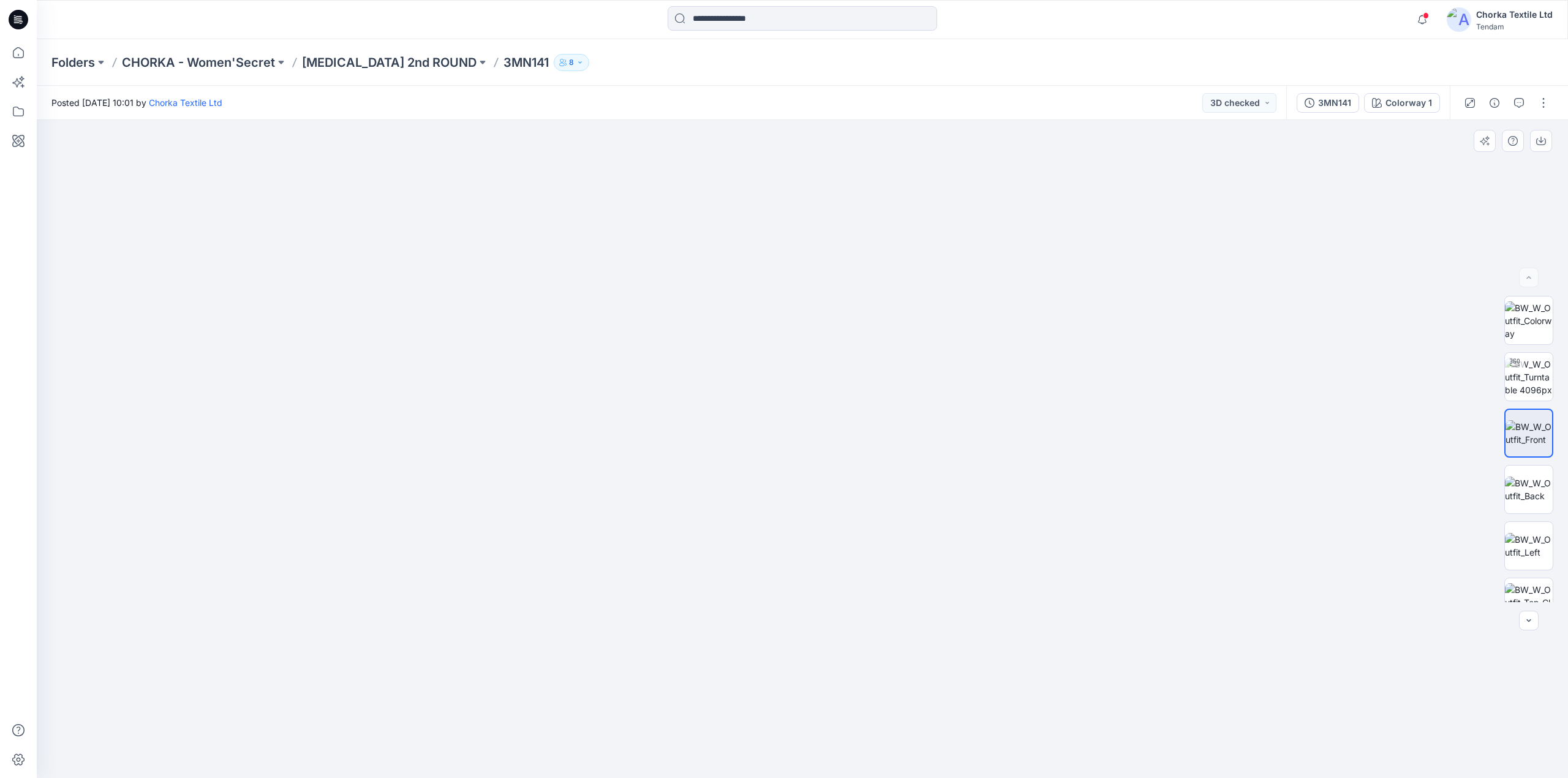
click at [939, 520] on img at bounding box center [871, 278] width 2320 height 1000
drag, startPoint x: 1064, startPoint y: 231, endPoint x: 983, endPoint y: 347, distance: 141.5
click at [989, 339] on img at bounding box center [816, 313] width 2509 height 931
drag, startPoint x: 902, startPoint y: 296, endPoint x: 1104, endPoint y: 353, distance: 209.9
click at [908, 326] on img at bounding box center [817, 329] width 2509 height 900
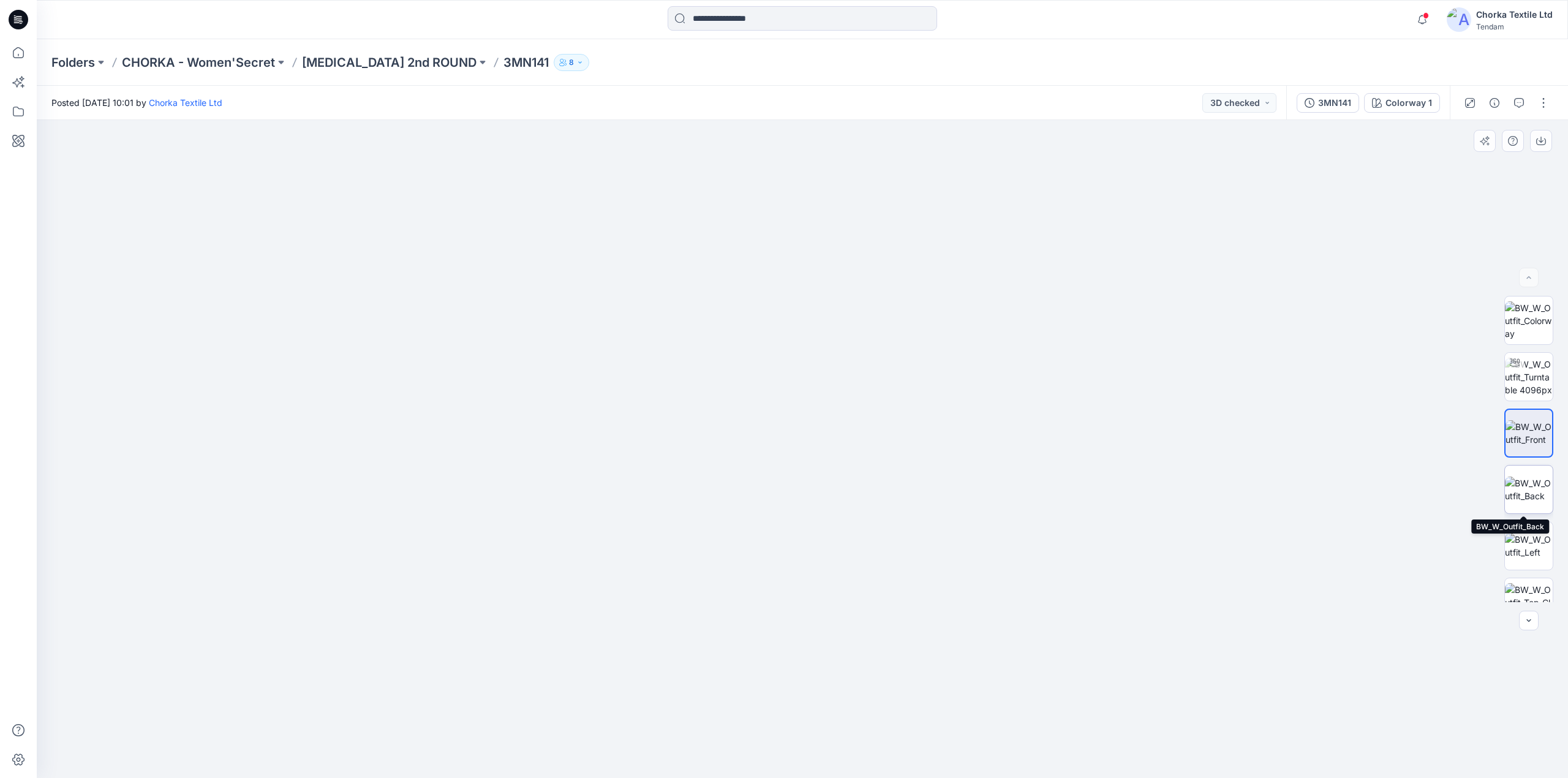
click at [1519, 482] on img at bounding box center [1529, 490] width 48 height 26
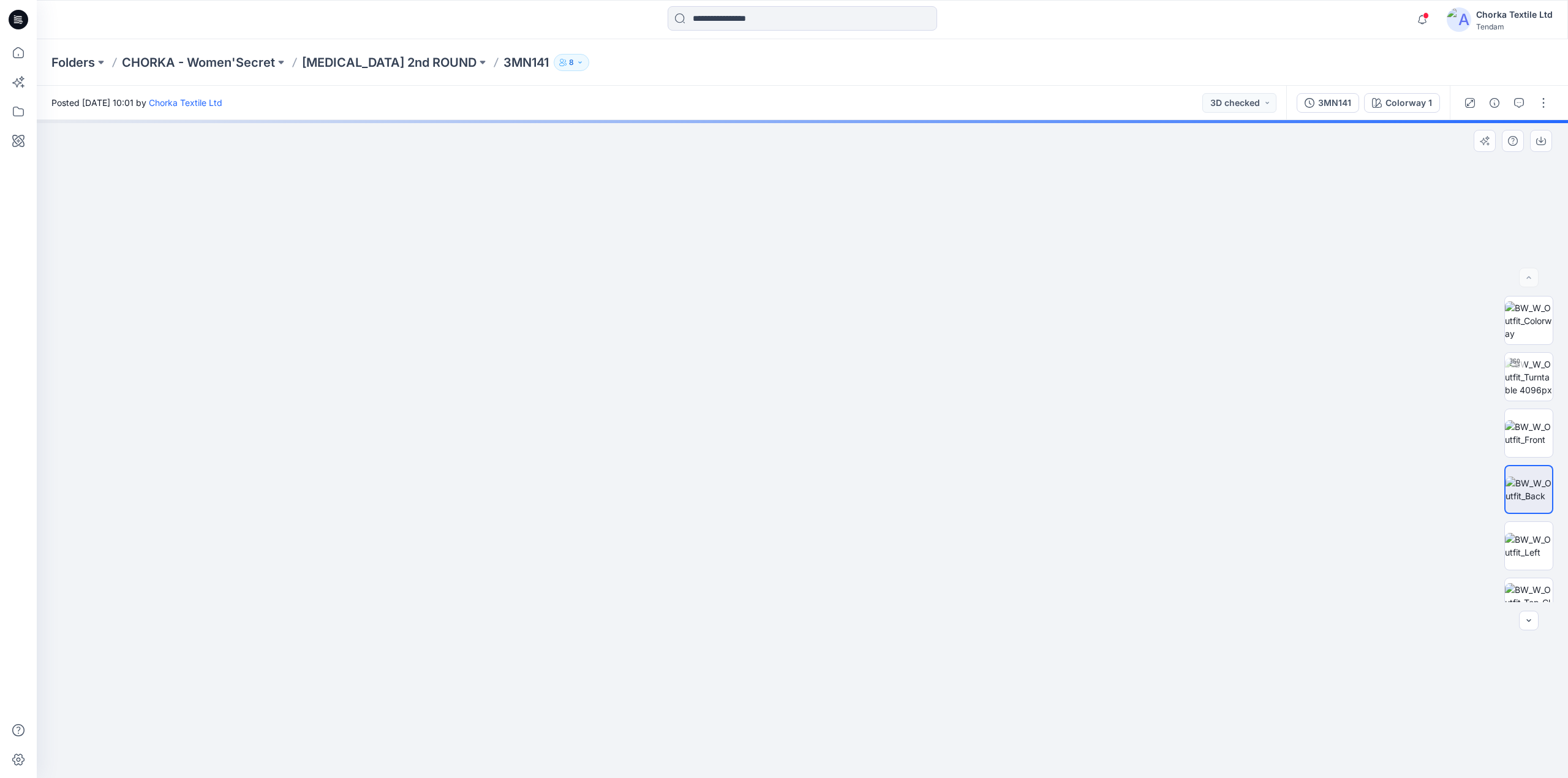
drag, startPoint x: 831, startPoint y: 197, endPoint x: 759, endPoint y: 361, distance: 179.1
click at [798, 508] on img at bounding box center [775, 335] width 1716 height 885
drag, startPoint x: 761, startPoint y: 300, endPoint x: 768, endPoint y: 340, distance: 40.6
click at [768, 340] on img at bounding box center [778, 366] width 1716 height 825
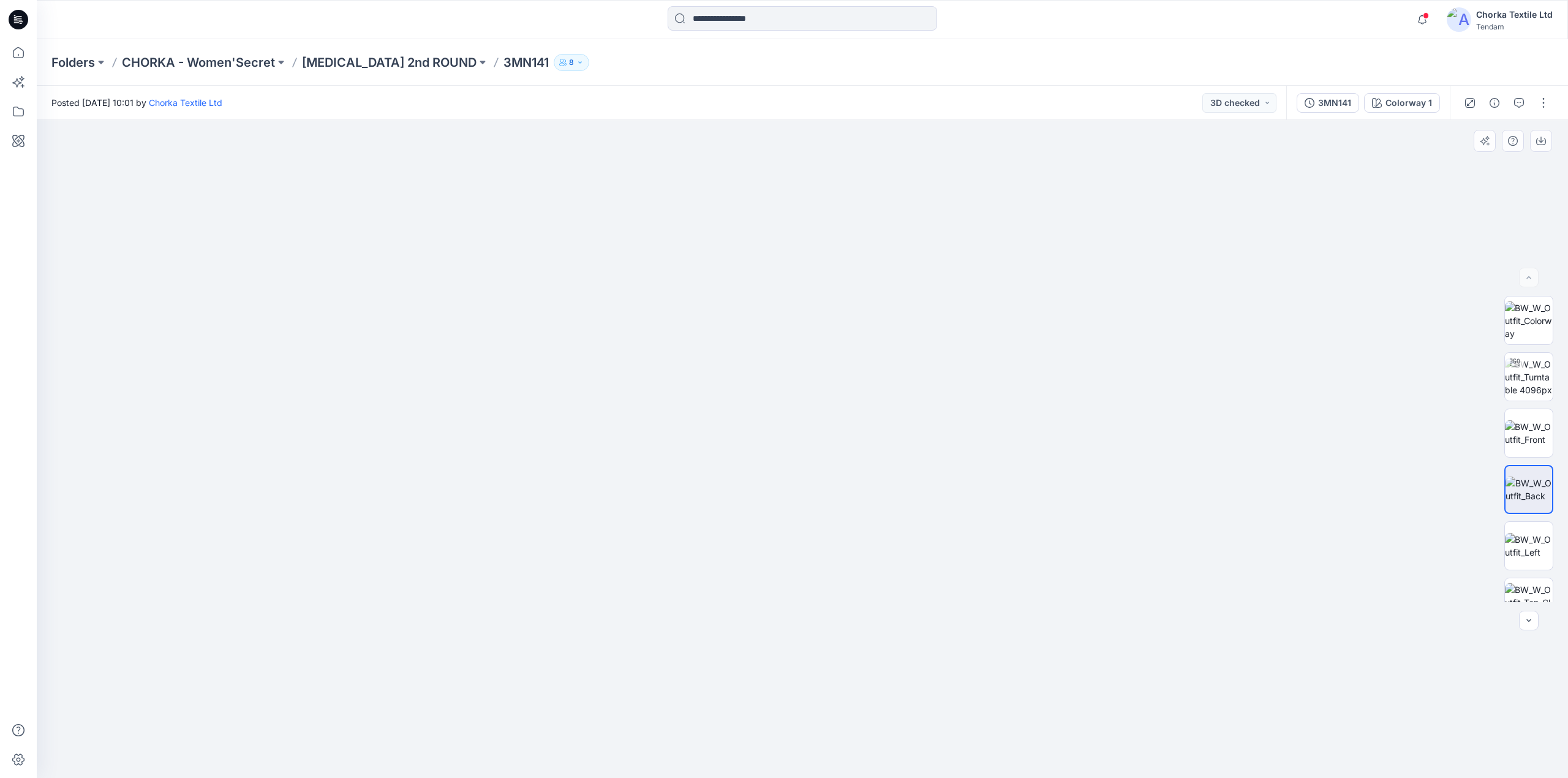
drag, startPoint x: 684, startPoint y: 305, endPoint x: 878, endPoint y: 343, distance: 197.7
click at [878, 343] on img at bounding box center [869, 327] width 2509 height 901
click at [1525, 432] on img at bounding box center [1529, 433] width 48 height 26
click at [1039, 102] on div "Posted [DATE] 10:01 by Chorka Textile Ltd 3D checked" at bounding box center [661, 102] width 1250 height 34
click at [1000, 100] on div "Posted [DATE] 10:01 by Chorka Textile Ltd 3D checked" at bounding box center [661, 102] width 1250 height 34
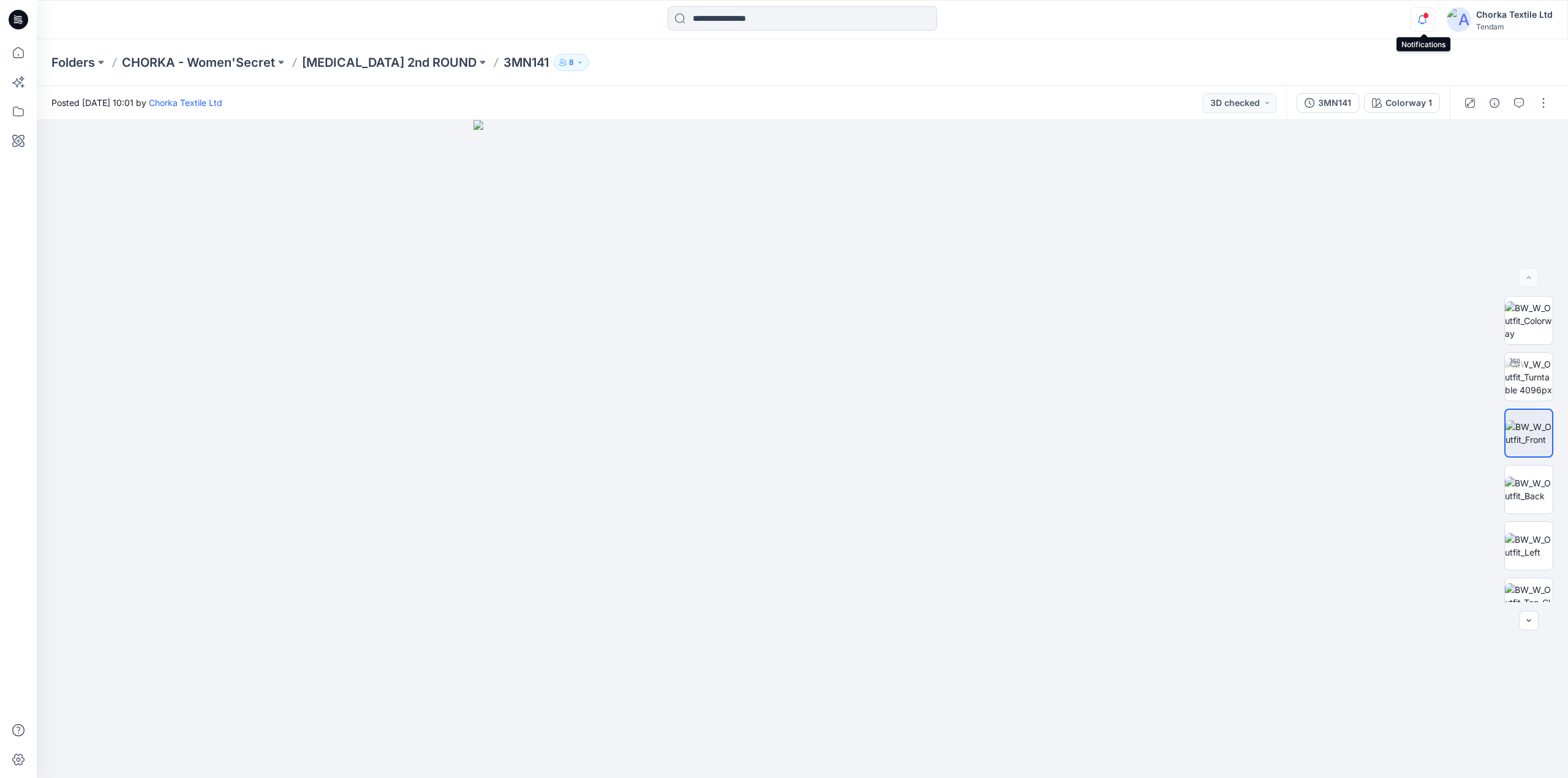
click at [1422, 12] on icon "button" at bounding box center [1422, 19] width 23 height 25
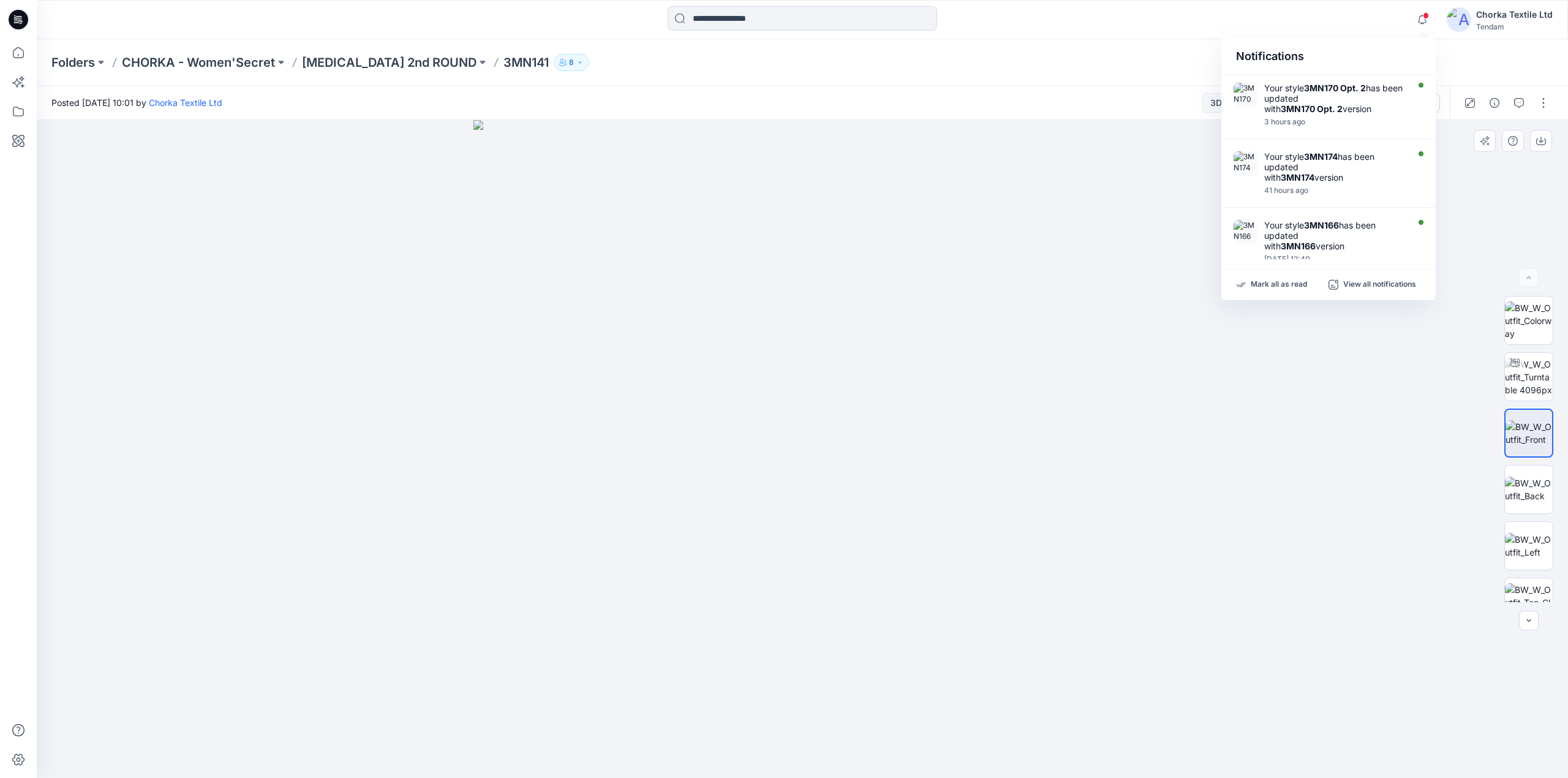
click at [994, 459] on img at bounding box center [803, 448] width 659 height 658
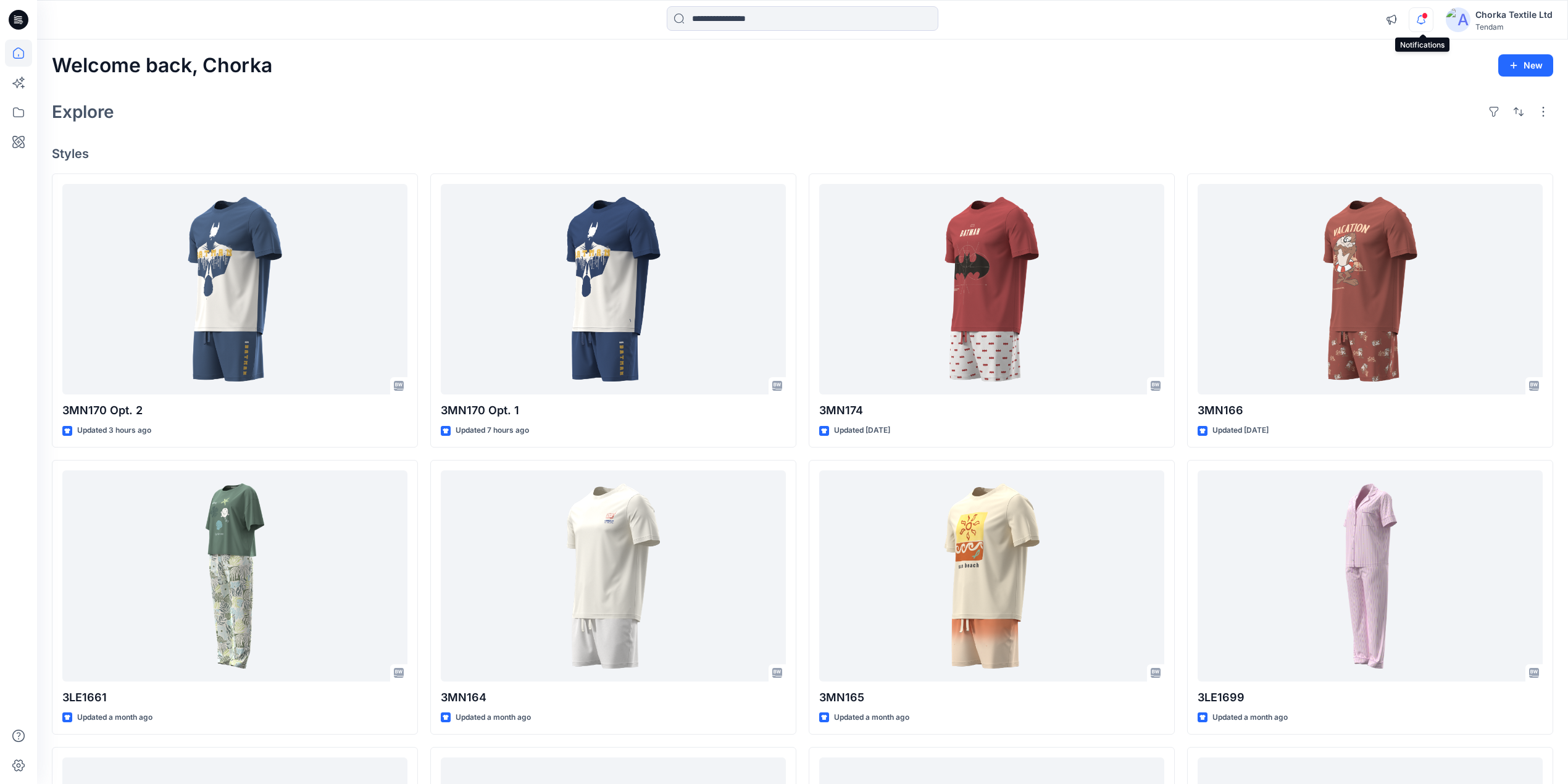
click at [1425, 21] on icon "button" at bounding box center [1421, 20] width 23 height 25
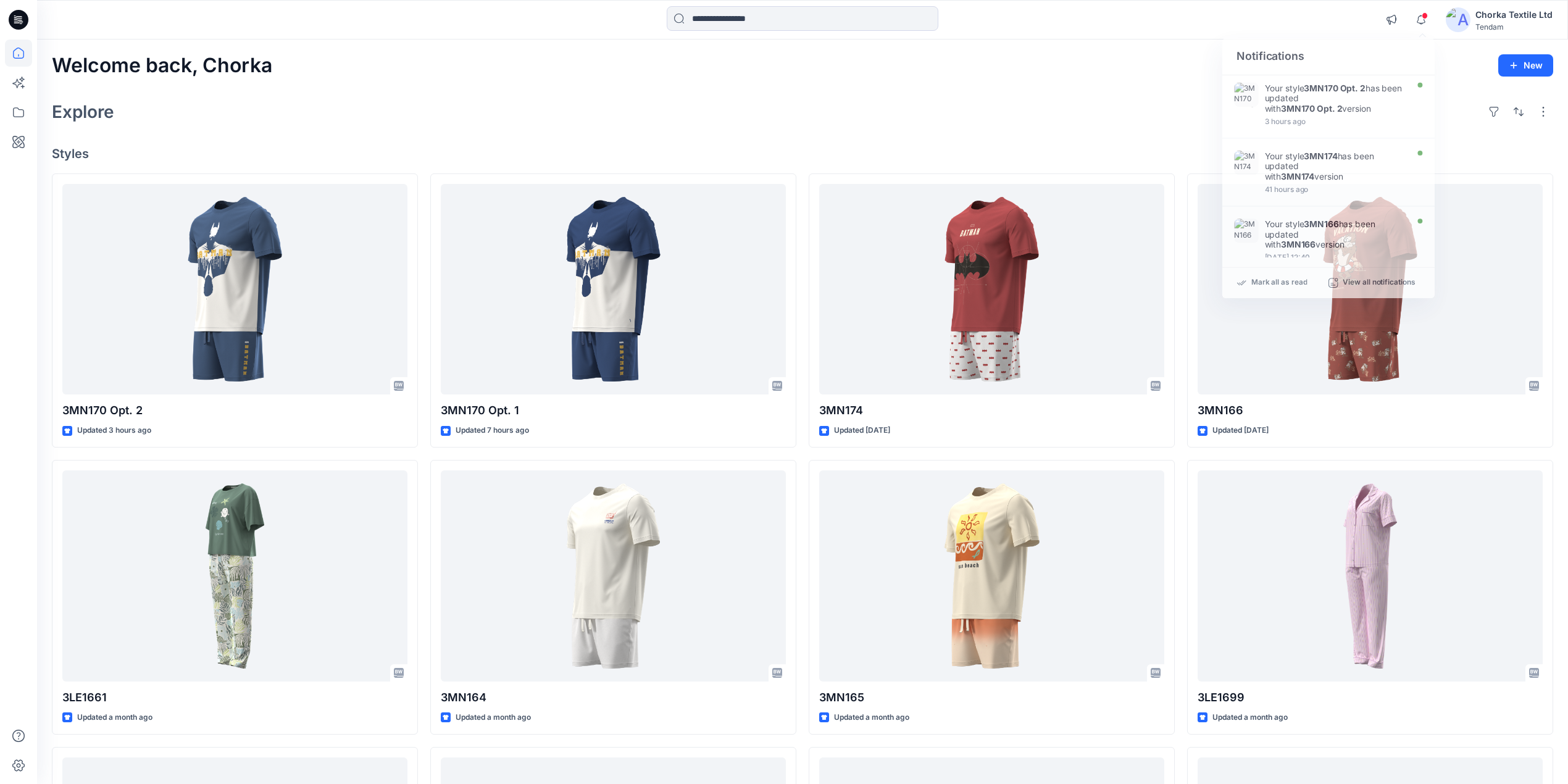
click at [1156, 97] on div "Explore" at bounding box center [803, 111] width 1502 height 30
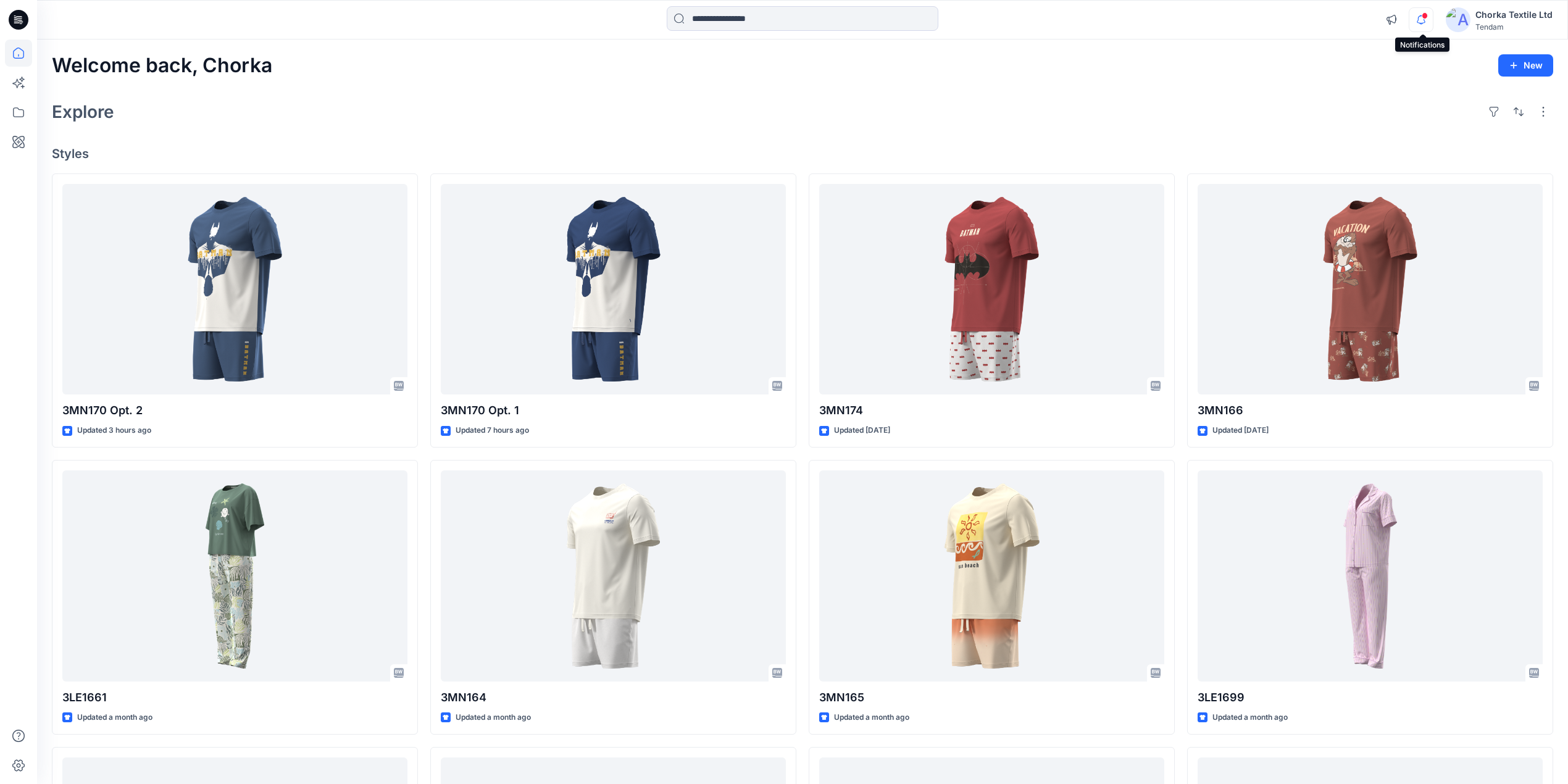
click at [1418, 25] on icon "button" at bounding box center [1421, 20] width 23 height 25
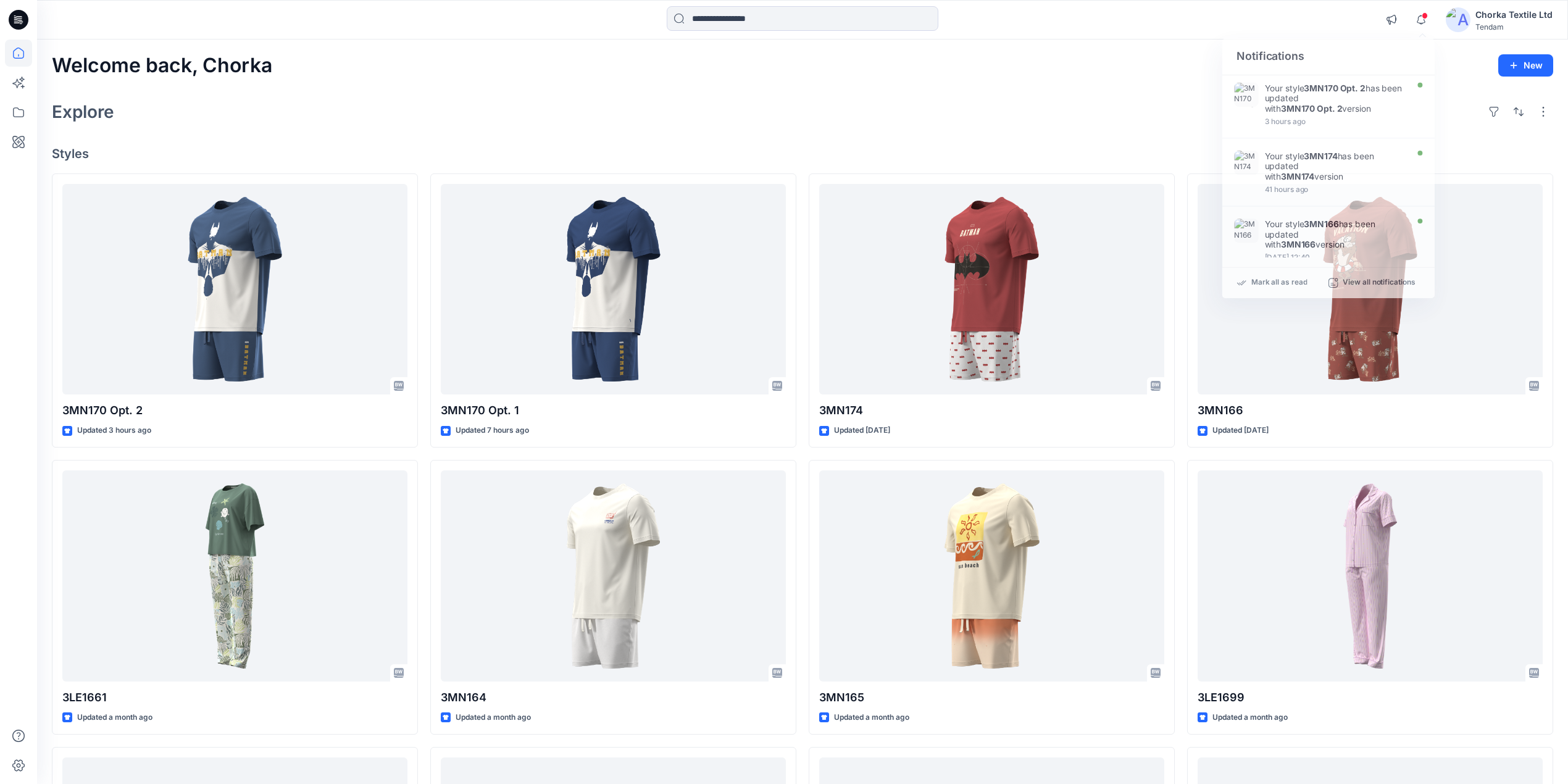
click at [1061, 104] on div "Explore" at bounding box center [803, 111] width 1502 height 30
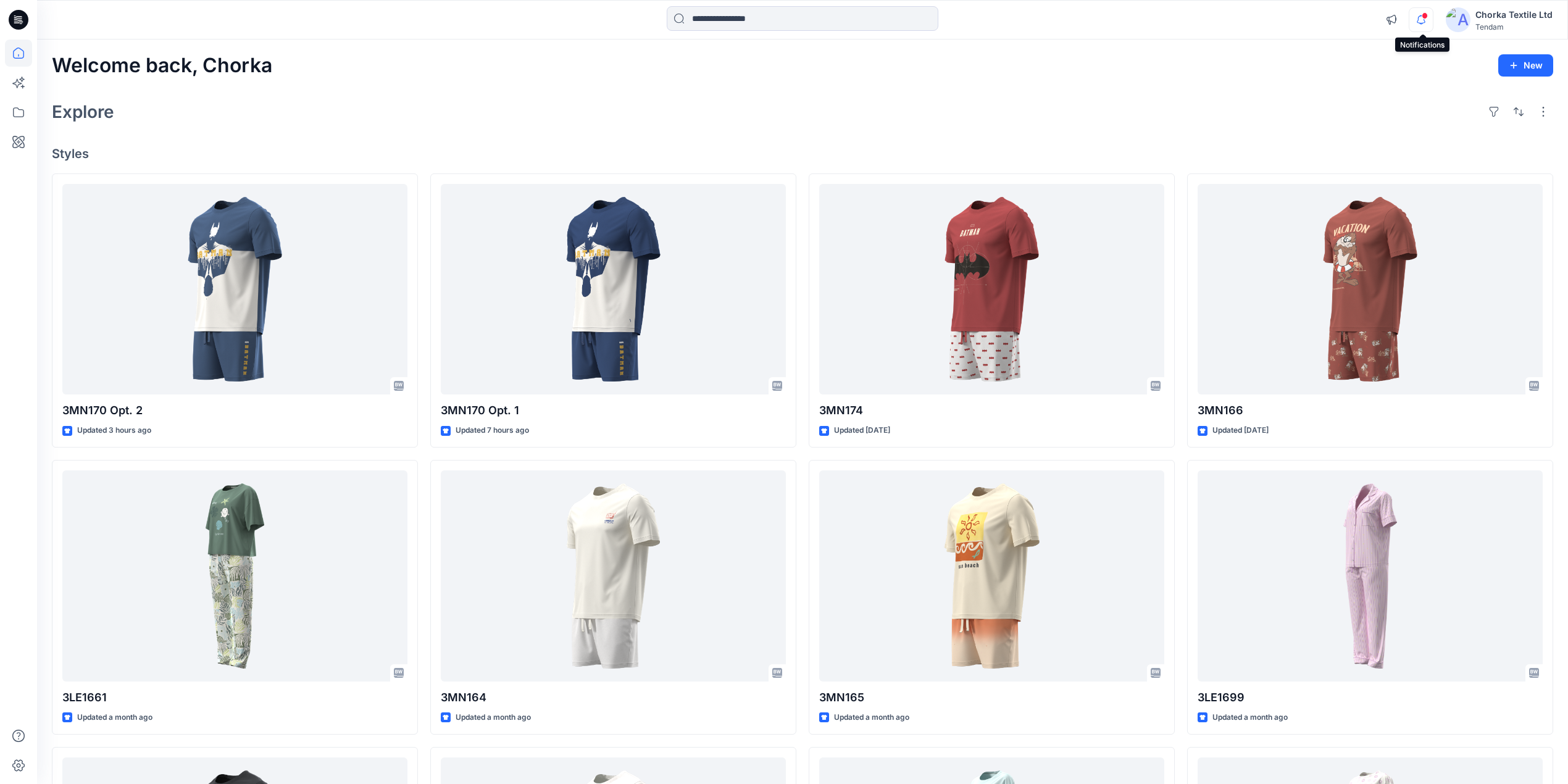
click at [1416, 18] on icon "button" at bounding box center [1421, 20] width 23 height 25
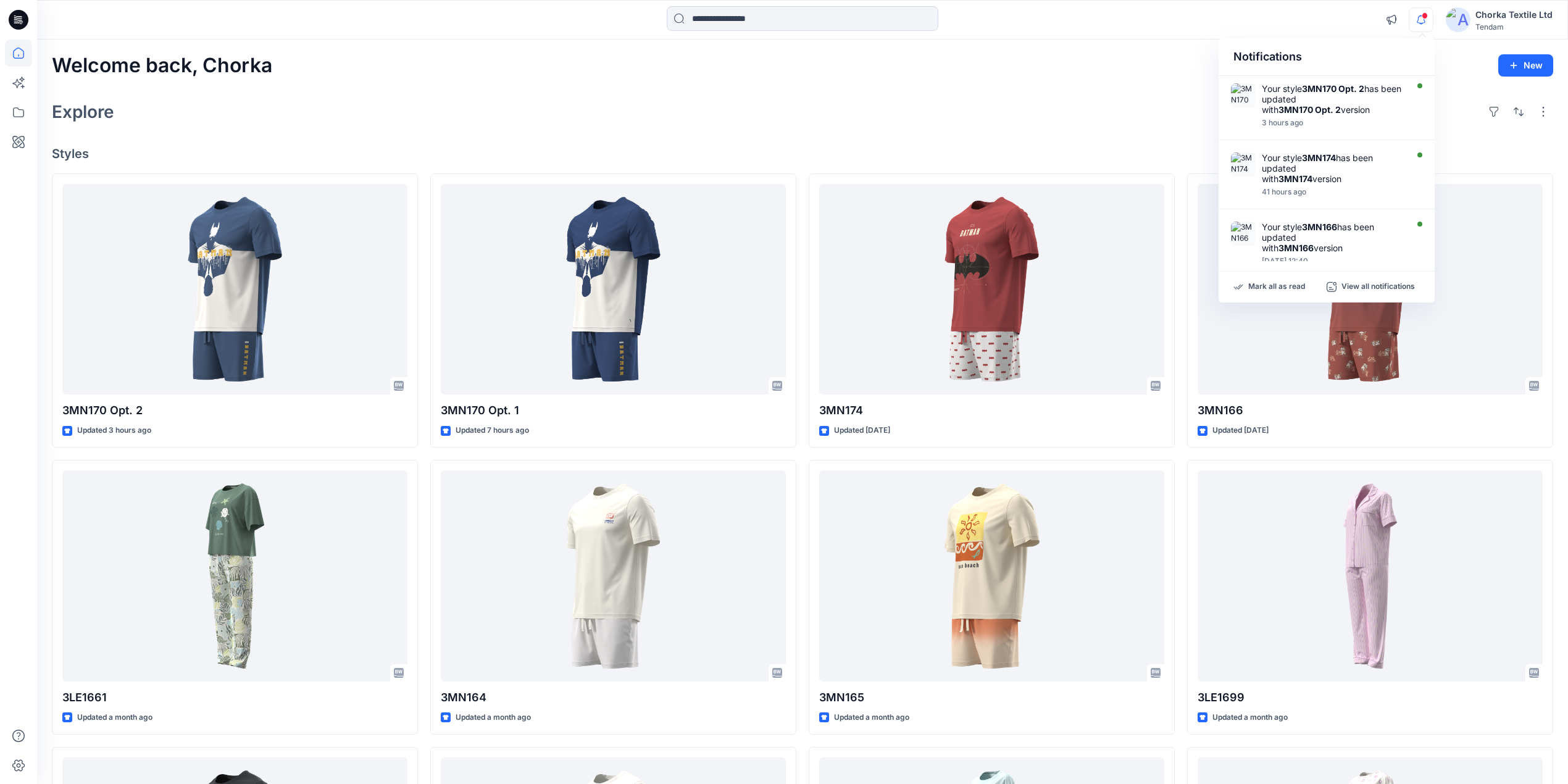
click at [1077, 111] on div "Explore" at bounding box center [803, 111] width 1502 height 30
